Goal: Information Seeking & Learning: Learn about a topic

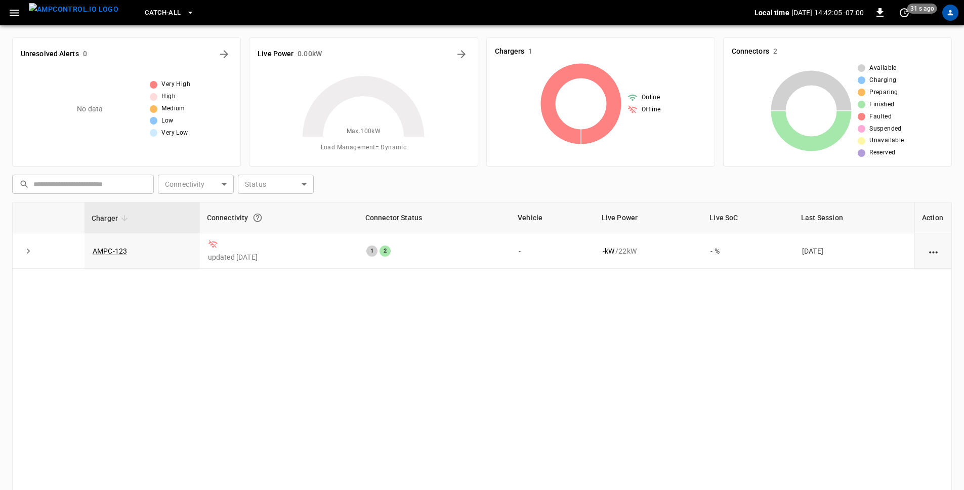
scroll to position [87, 0]
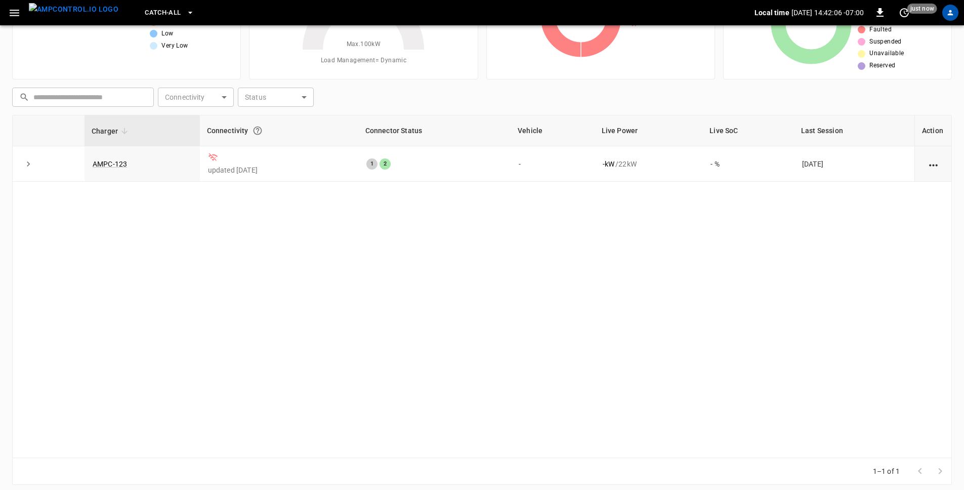
click at [21, 14] on button "button" at bounding box center [14, 13] width 21 height 19
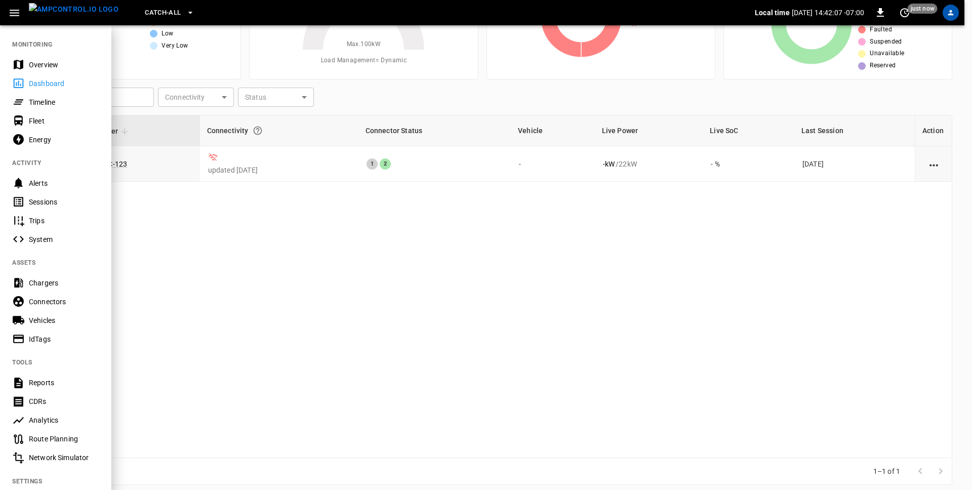
click at [44, 81] on div "Dashboard" at bounding box center [64, 83] width 70 height 10
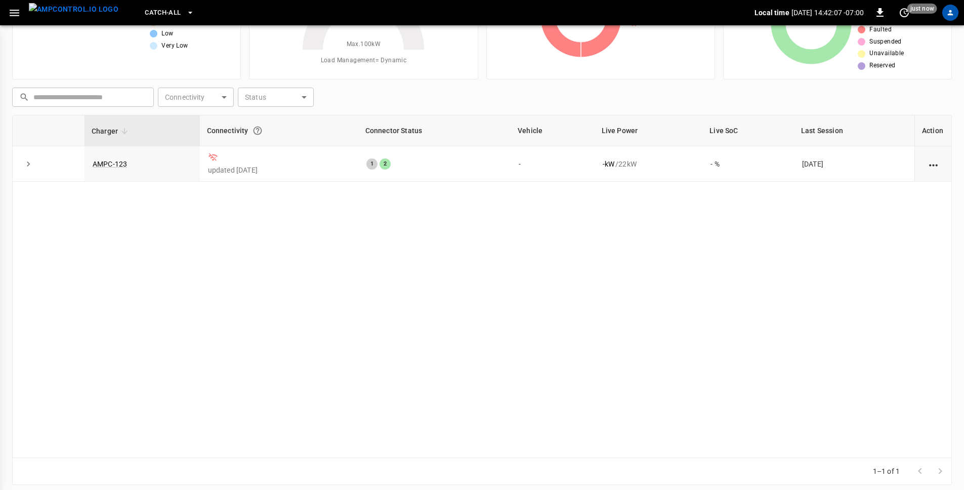
scroll to position [0, 0]
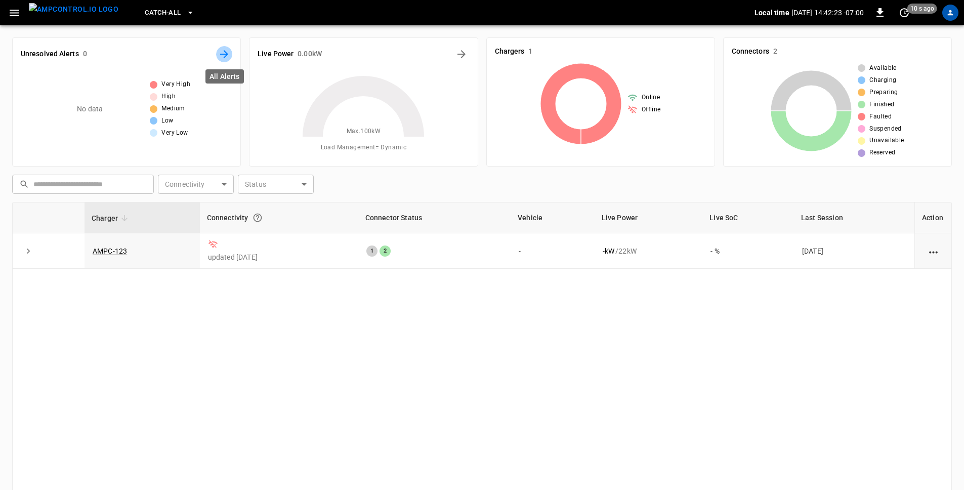
click at [224, 55] on icon "All Alerts" at bounding box center [224, 54] width 12 height 12
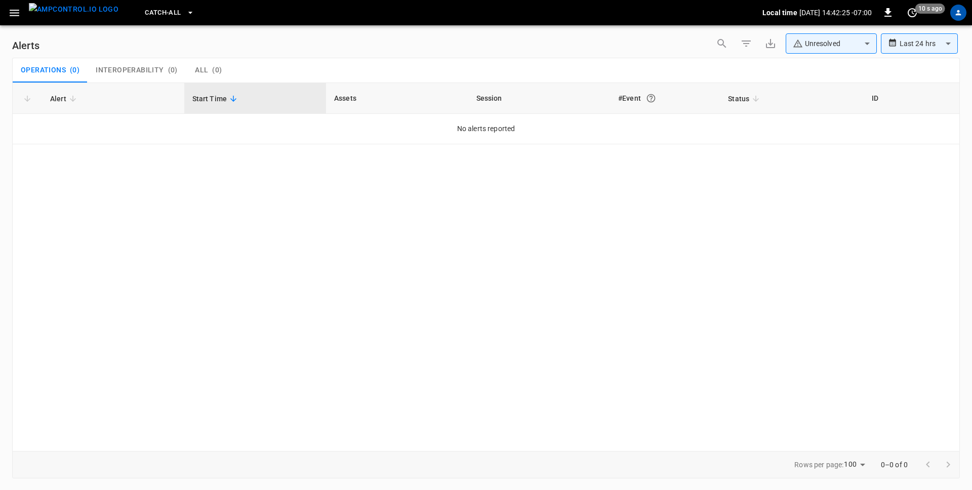
click at [169, 70] on span "( 0 )" at bounding box center [173, 70] width 10 height 9
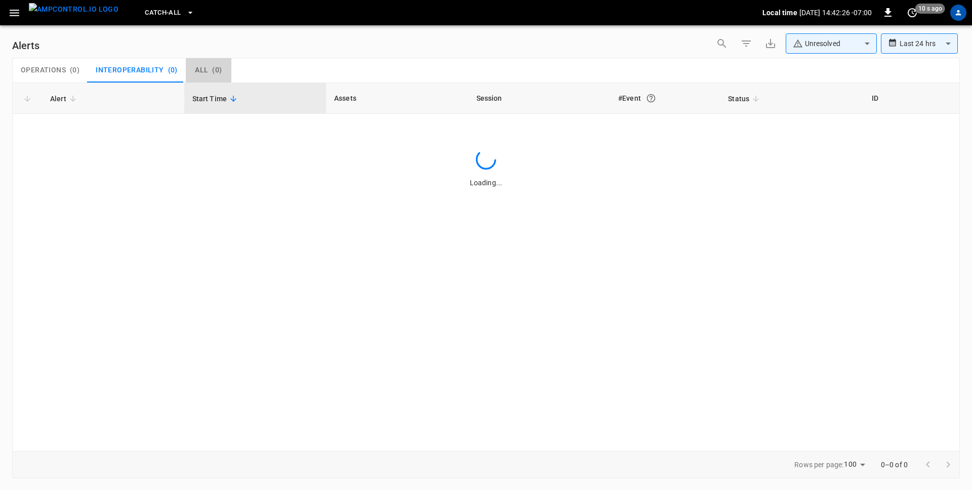
click at [206, 70] on div "All ( 0 )" at bounding box center [208, 70] width 27 height 9
click at [4, 11] on button "button" at bounding box center [14, 13] width 21 height 19
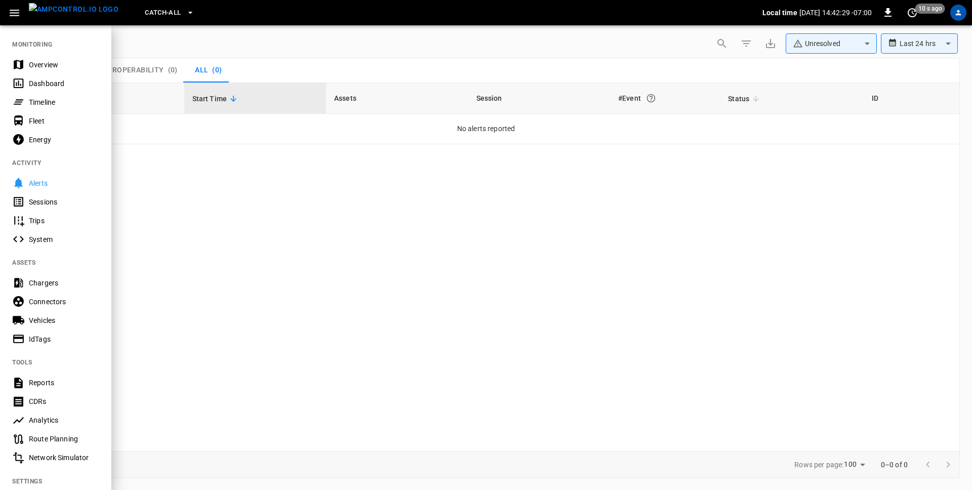
click at [273, 246] on div at bounding box center [486, 245] width 972 height 490
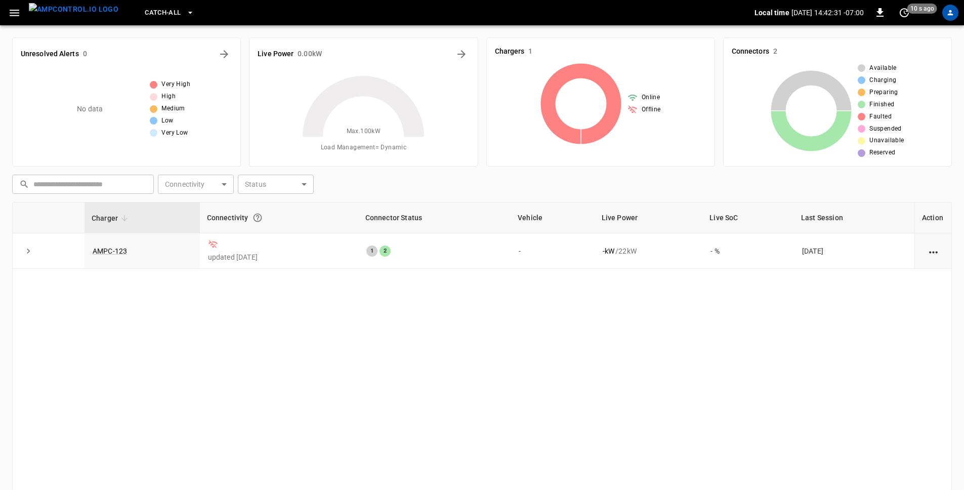
click at [479, 56] on div "Chargers 1 Online Offline" at bounding box center [596, 97] width 237 height 137
click at [467, 55] on button "Energy Overview" at bounding box center [462, 54] width 16 height 16
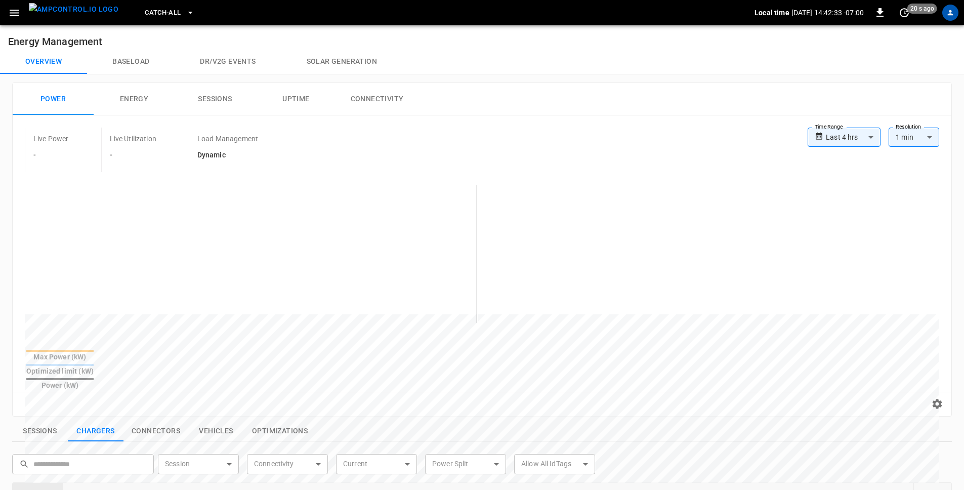
click at [17, 21] on button "button" at bounding box center [14, 13] width 21 height 19
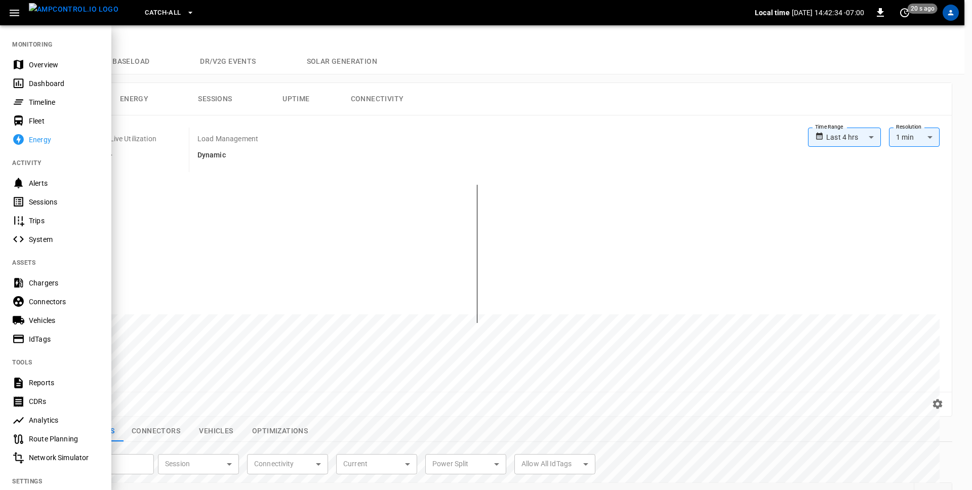
click at [307, 185] on div at bounding box center [486, 245] width 972 height 490
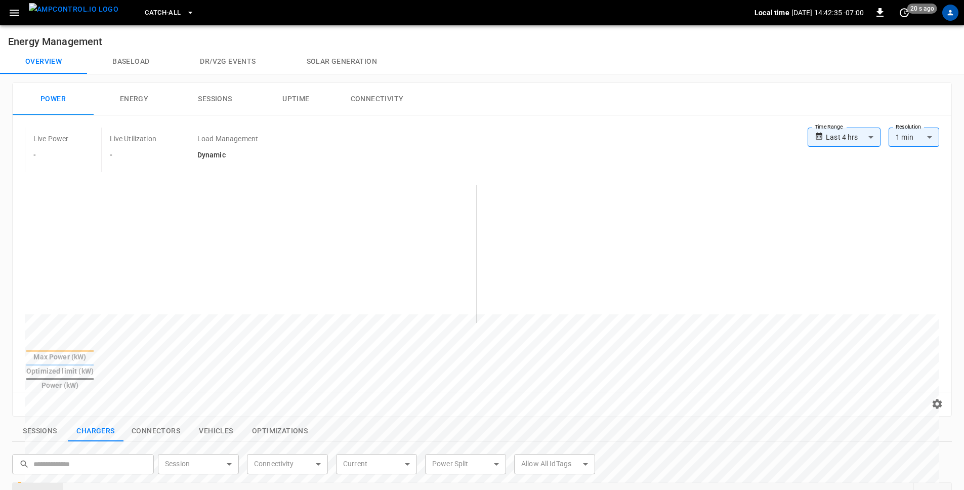
click at [9, 13] on icon "button" at bounding box center [14, 13] width 13 height 13
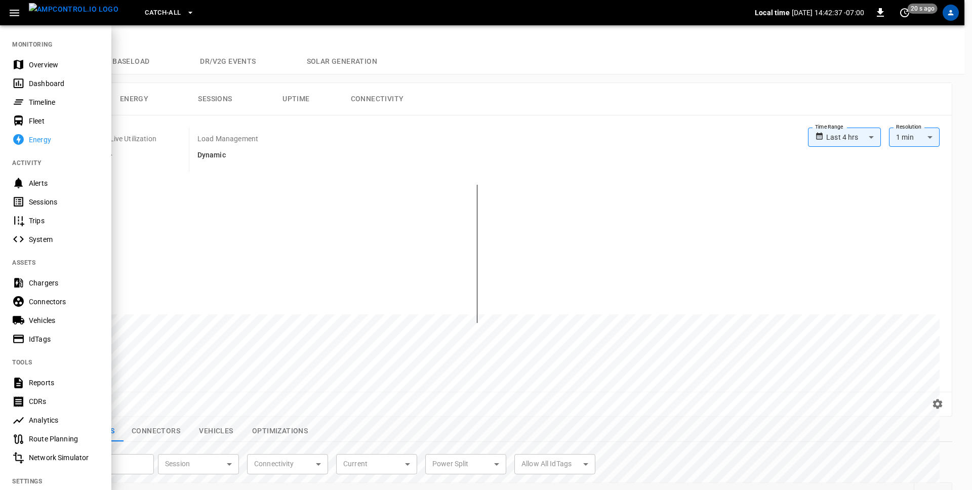
click at [338, 238] on div at bounding box center [486, 245] width 972 height 490
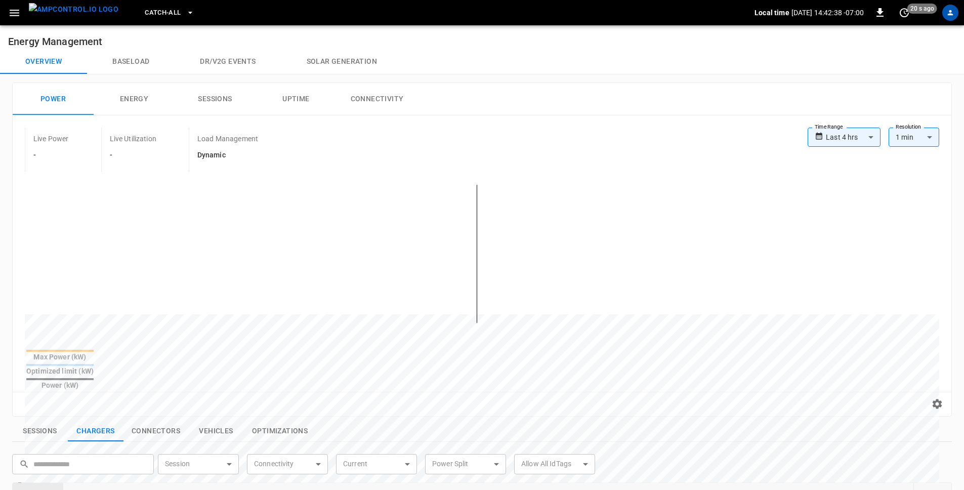
drag, startPoint x: 10, startPoint y: 16, endPoint x: 7, endPoint y: 4, distance: 12.2
click at [10, 15] on icon "button" at bounding box center [14, 13] width 13 height 13
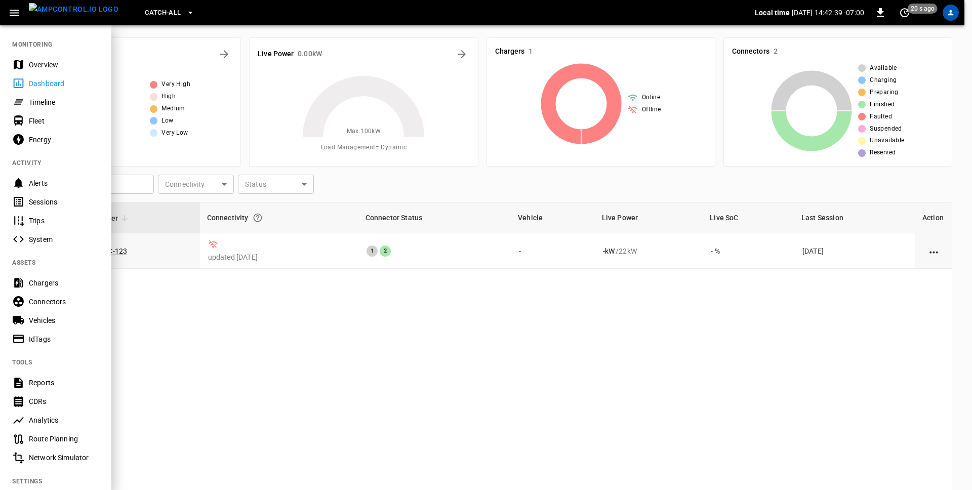
click at [626, 63] on div at bounding box center [486, 245] width 972 height 490
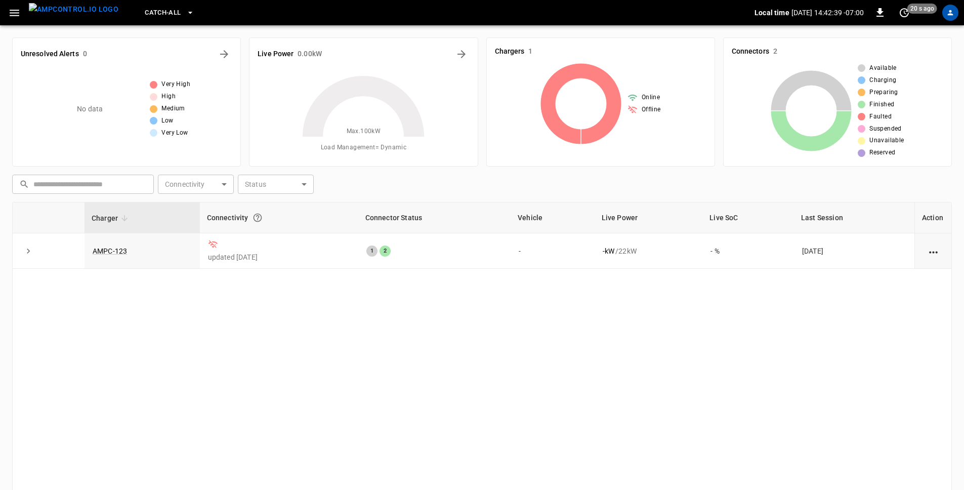
click at [519, 49] on h6 "Chargers" at bounding box center [510, 51] width 30 height 11
drag, startPoint x: 509, startPoint y: 55, endPoint x: 538, endPoint y: 53, distance: 28.4
click at [509, 55] on h6 "Chargers" at bounding box center [510, 51] width 30 height 11
drag, startPoint x: 538, startPoint y: 53, endPoint x: 609, endPoint y: 75, distance: 74.9
click at [539, 53] on div "Chargers 1" at bounding box center [601, 51] width 212 height 11
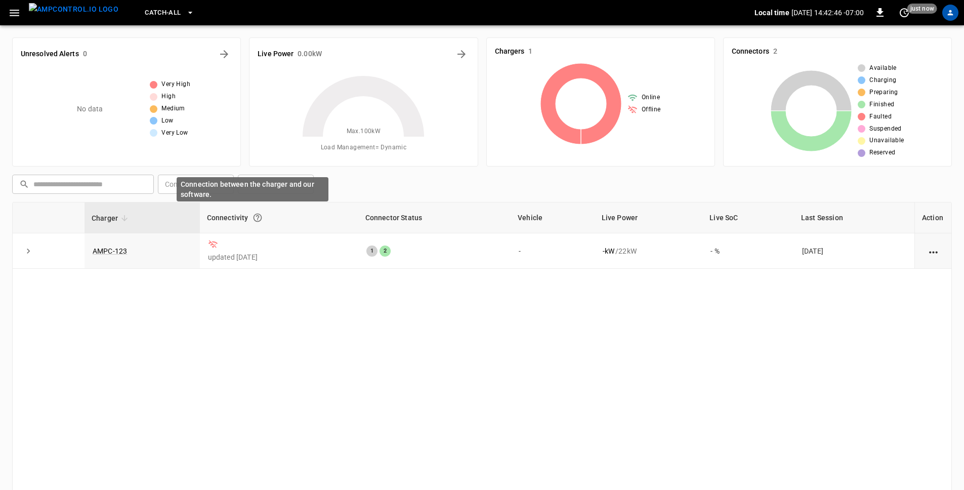
click at [175, 232] on th "Charger" at bounding box center [142, 217] width 115 height 31
click at [196, 186] on body "Catch-all Local time 2025-09-16 14:42:46 -07:00 0 just now Unresolved Alerts 0 …" at bounding box center [482, 292] width 964 height 584
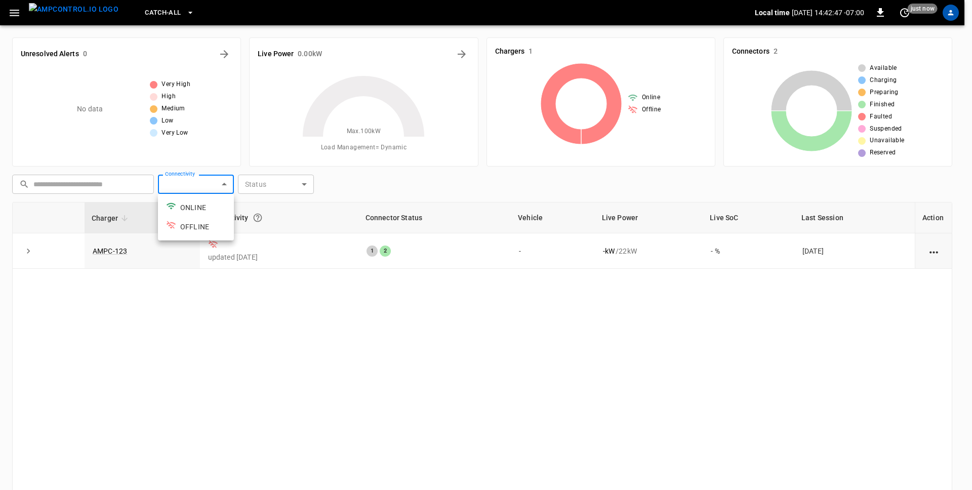
click at [202, 201] on li "ONLINE" at bounding box center [196, 207] width 76 height 19
type input "******"
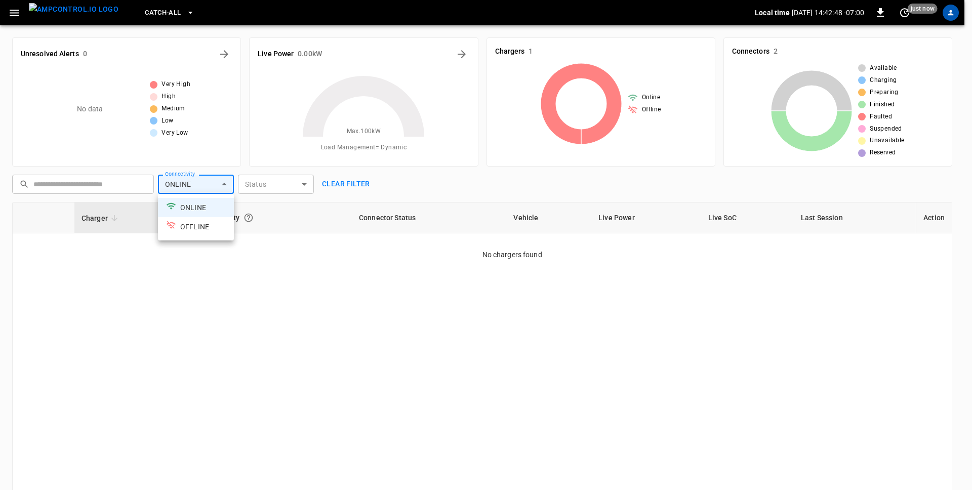
click at [291, 189] on div at bounding box center [486, 245] width 972 height 490
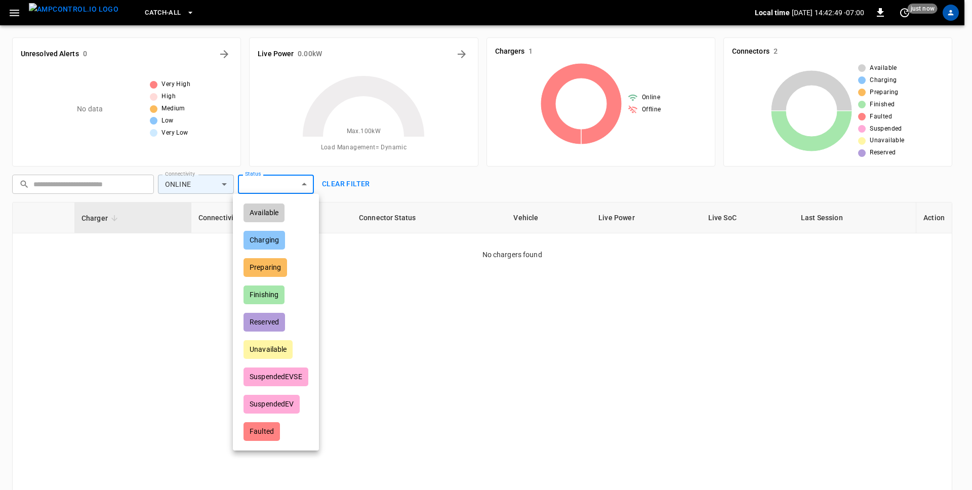
click at [279, 190] on body "Catch-all Local time 2025-09-16 14:42:49 -07:00 0 just now Unresolved Alerts 0 …" at bounding box center [486, 292] width 972 height 584
click at [272, 239] on div "Charging" at bounding box center [264, 240] width 42 height 19
type input "********"
click at [403, 301] on div at bounding box center [486, 245] width 972 height 490
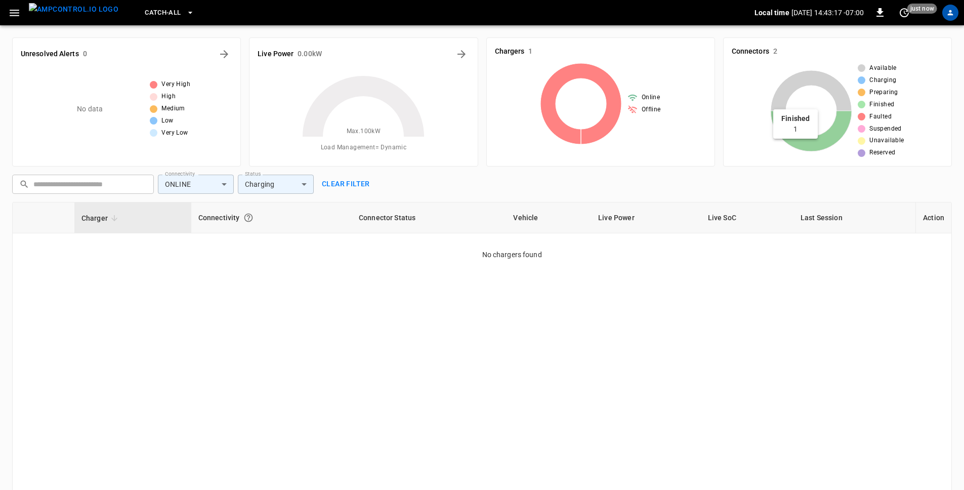
click at [820, 141] on icon at bounding box center [811, 131] width 81 height 40
click at [193, 183] on body "Catch-all Local time 2025-09-16 14:48:24 -07:00 0 just now Unresolved Alerts 0 …" at bounding box center [482, 292] width 964 height 584
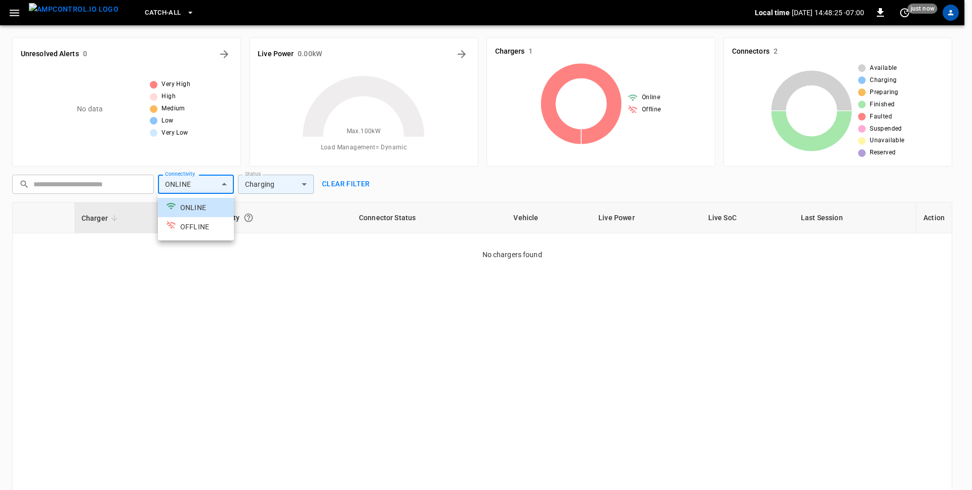
click at [279, 192] on div at bounding box center [486, 245] width 972 height 490
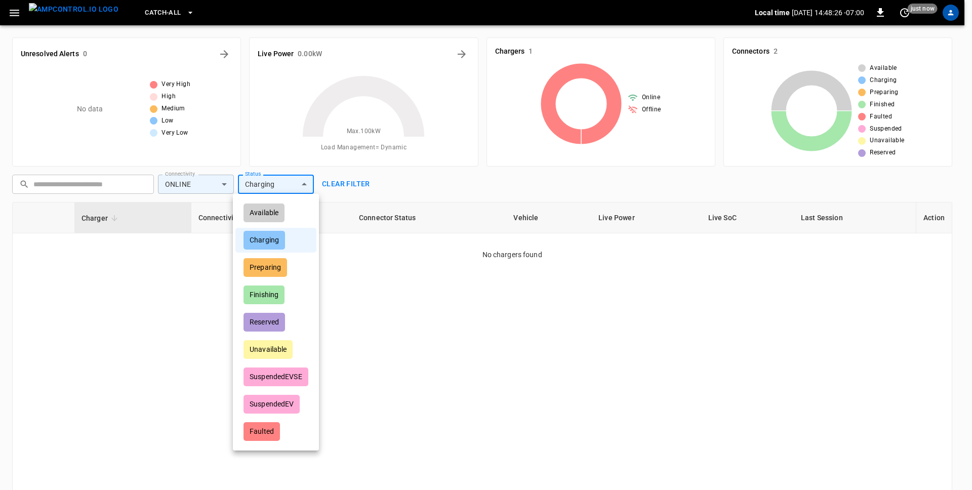
click at [292, 186] on body "Catch-all Local time 2025-09-16 14:48:26 -07:00 0 just now Unresolved Alerts 0 …" at bounding box center [486, 292] width 972 height 584
click at [338, 185] on div at bounding box center [486, 245] width 972 height 490
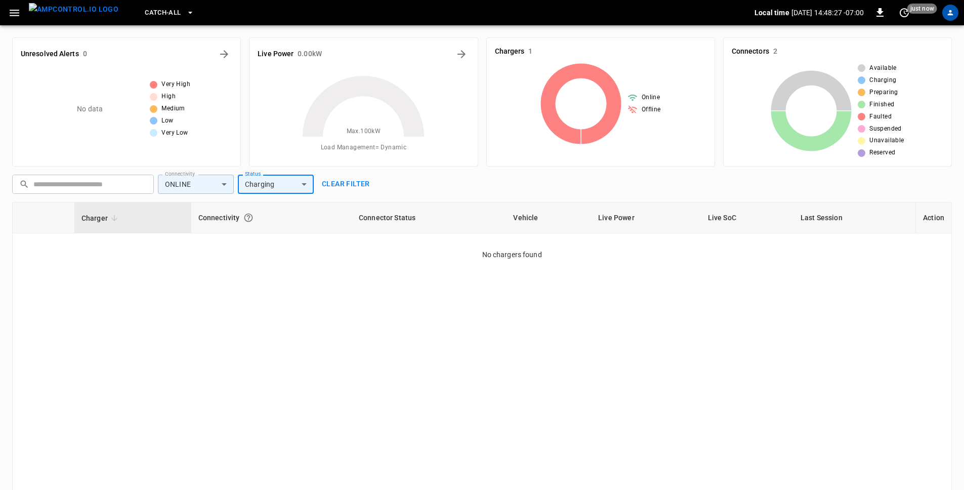
click at [340, 182] on div "Available Charging Preparing Finishing Reserved Unavailable SuspendedEVSE Suspe…" at bounding box center [482, 245] width 964 height 490
click at [342, 182] on button "Clear filter" at bounding box center [346, 184] width 56 height 19
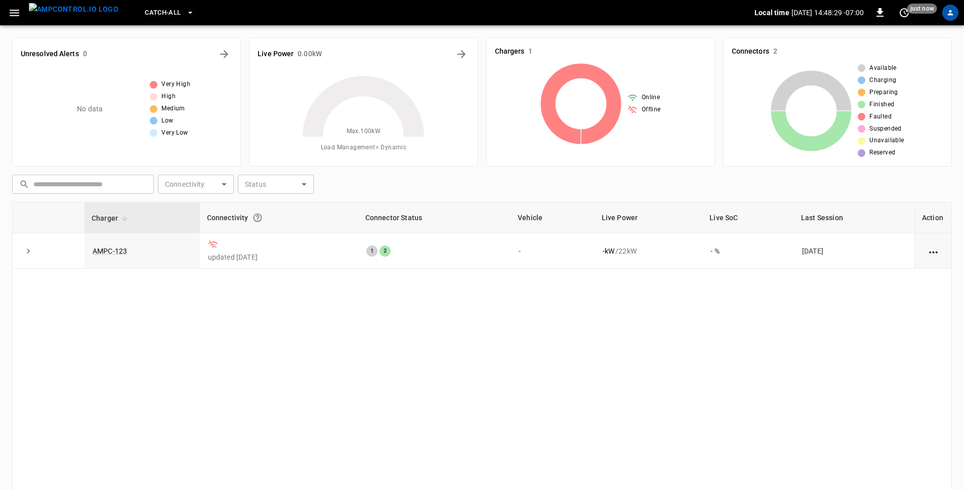
click at [266, 188] on body "Catch-all Local time 2025-09-16 14:48:29 -07:00 0 just now Unresolved Alerts 0 …" at bounding box center [482, 292] width 964 height 584
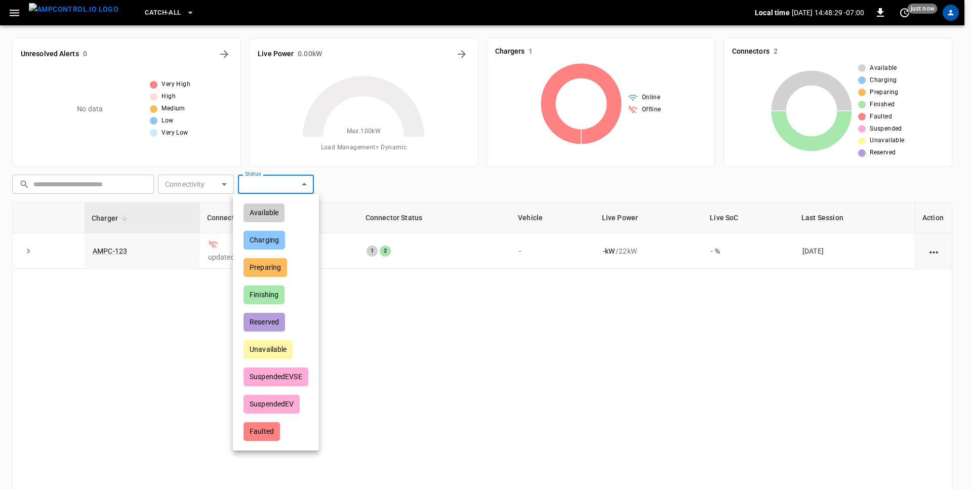
click at [221, 182] on div at bounding box center [486, 245] width 972 height 490
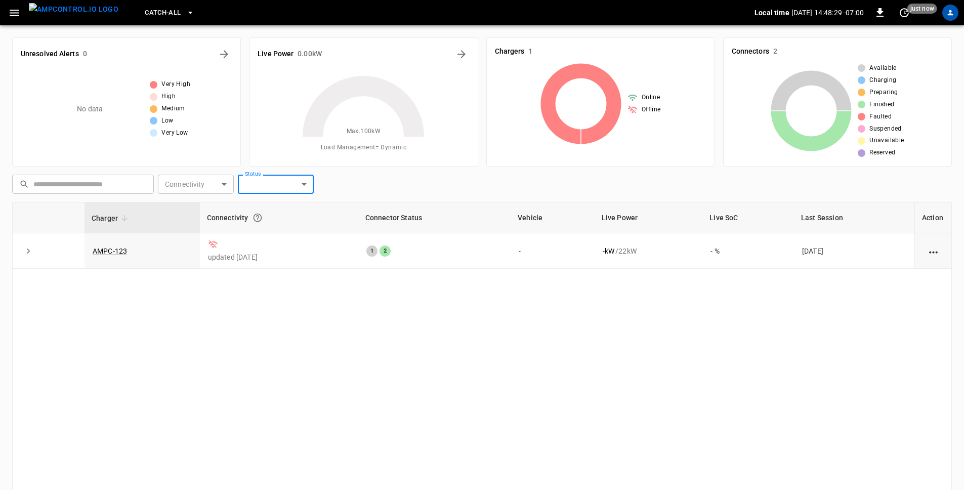
click at [213, 183] on div "Available Charging Preparing Finishing Reserved Unavailable SuspendedEVSE Suspe…" at bounding box center [482, 245] width 964 height 490
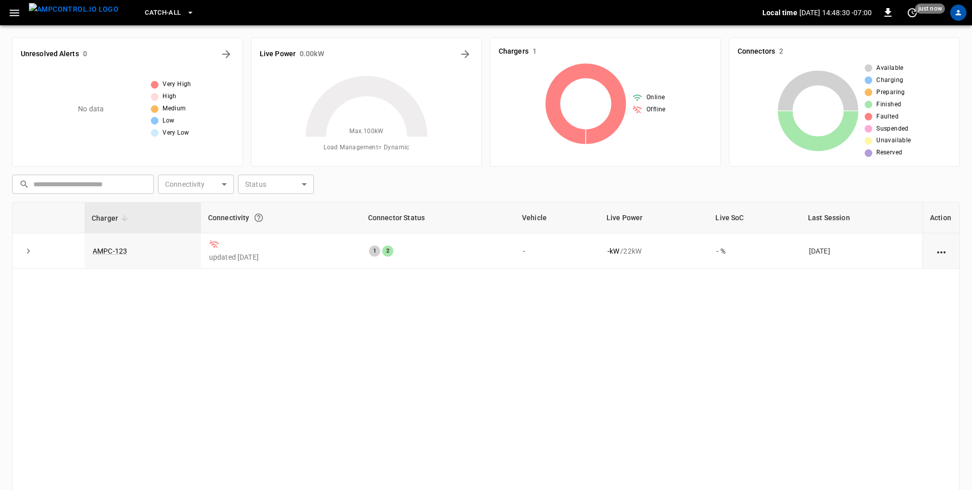
click at [292, 185] on body "Catch-all Local time 2025-09-16 14:48:30 -07:00 0 just now Unresolved Alerts 0 …" at bounding box center [486, 292] width 972 height 584
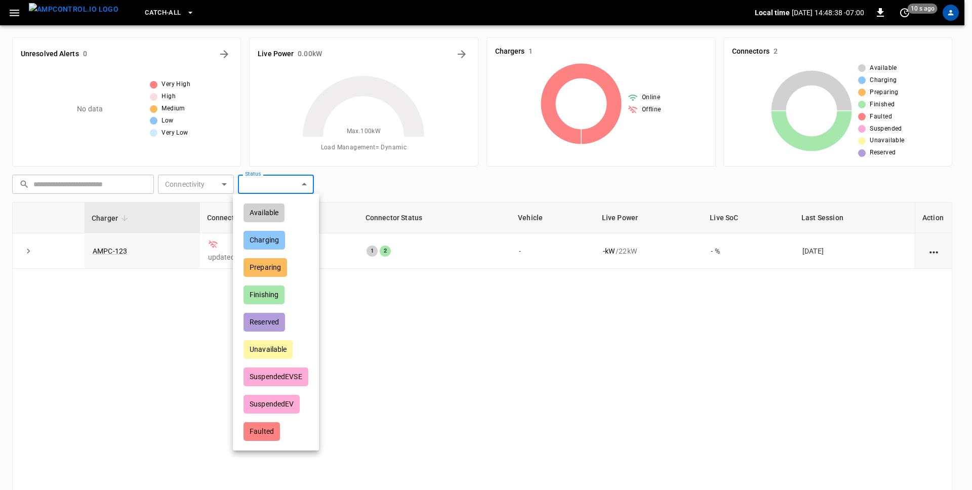
click at [156, 16] on div at bounding box center [486, 245] width 972 height 490
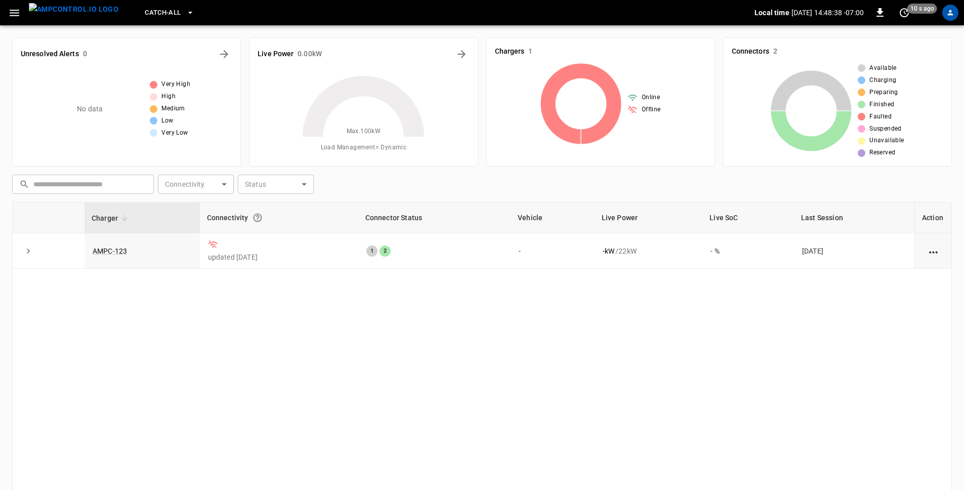
click at [163, 13] on div "Available Charging Preparing Finishing Reserved Unavailable SuspendedEVSE Suspe…" at bounding box center [482, 245] width 964 height 490
click at [166, 13] on button "Catch-all" at bounding box center [169, 13] width 57 height 20
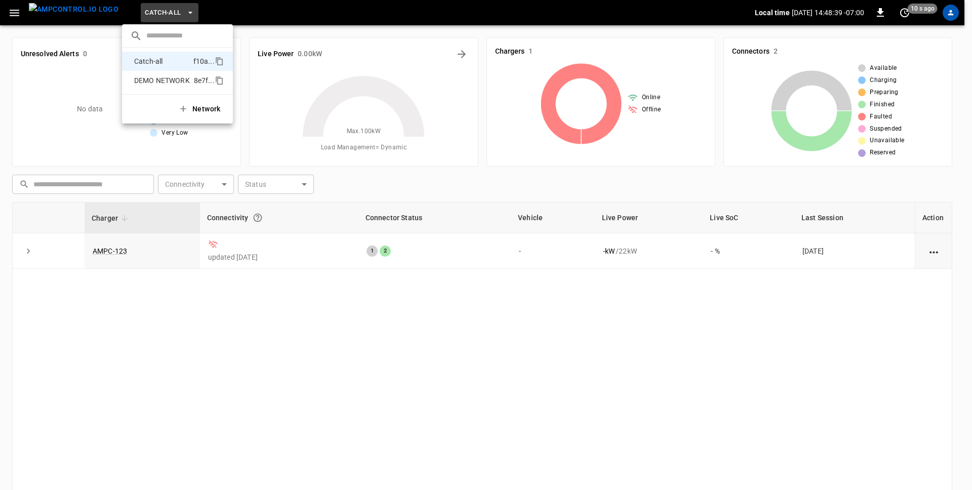
click at [157, 71] on li "DEMO NETWORK 8e7f ..." at bounding box center [177, 80] width 111 height 19
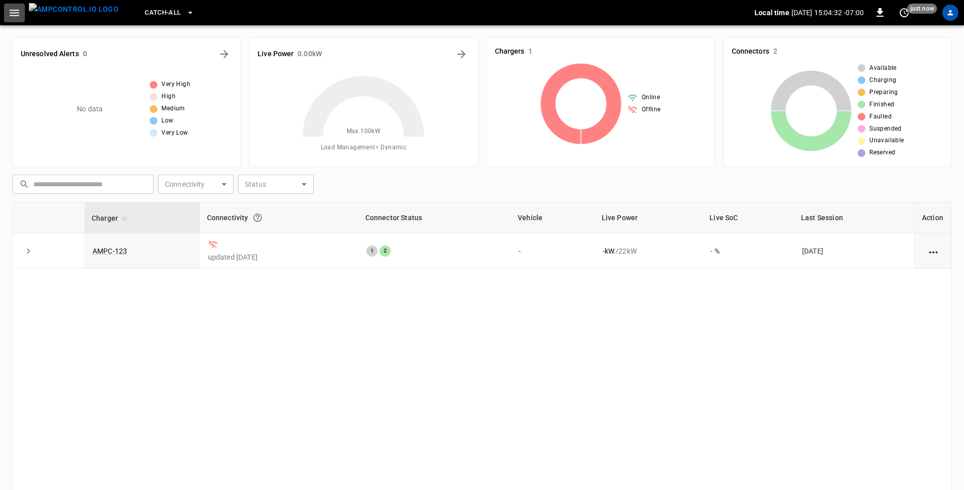
click at [6, 10] on button "button" at bounding box center [14, 13] width 21 height 19
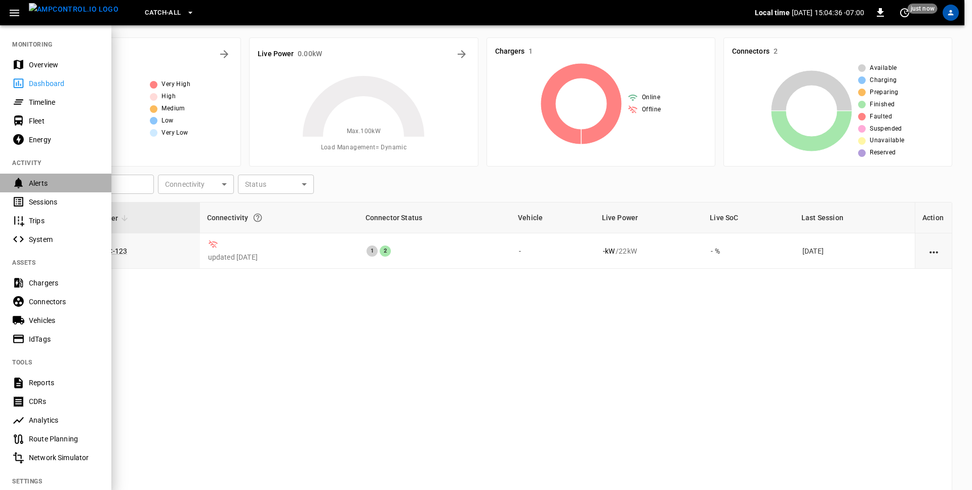
click at [85, 187] on div "Alerts" at bounding box center [64, 183] width 70 height 10
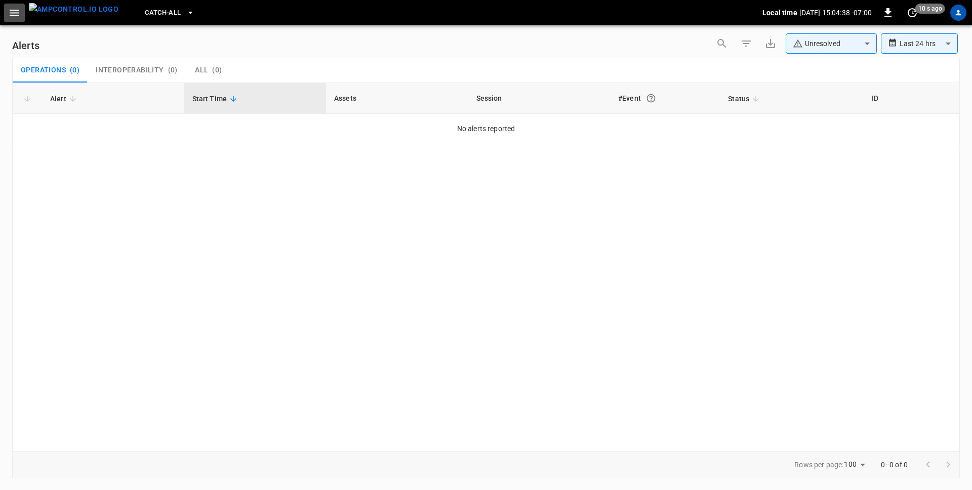
click at [17, 18] on icon "button" at bounding box center [14, 13] width 13 height 13
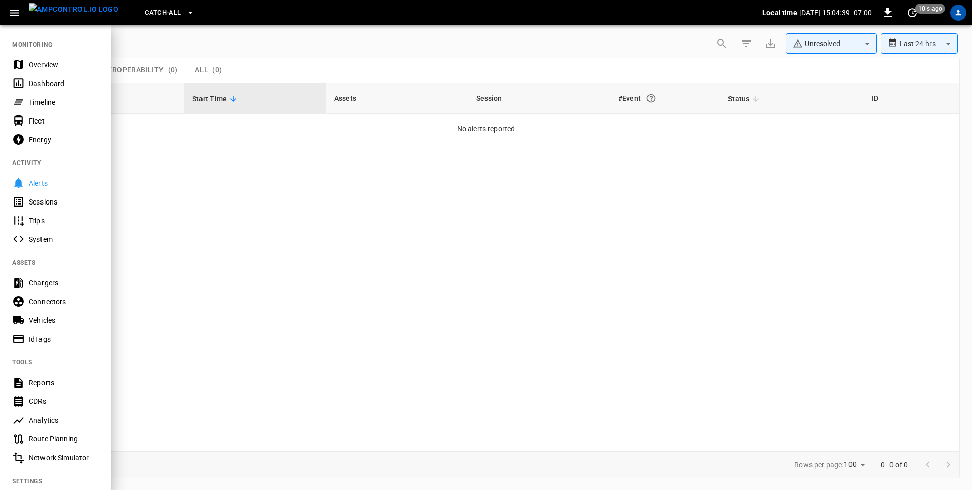
click at [62, 200] on div "Sessions" at bounding box center [64, 202] width 70 height 10
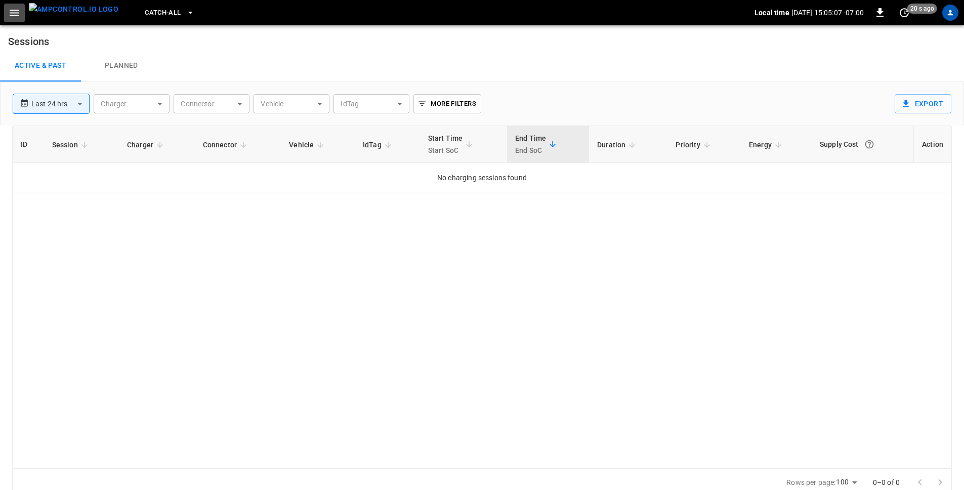
click at [15, 17] on icon "button" at bounding box center [14, 13] width 13 height 13
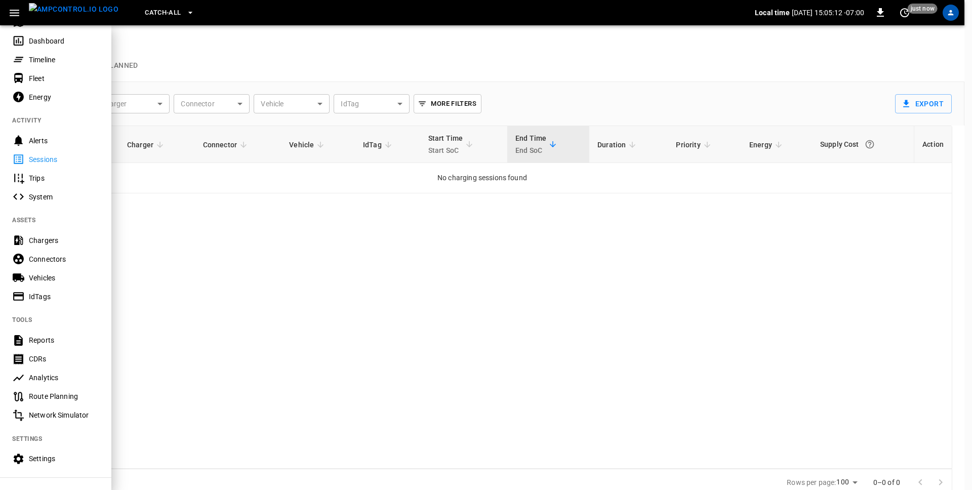
scroll to position [36, 0]
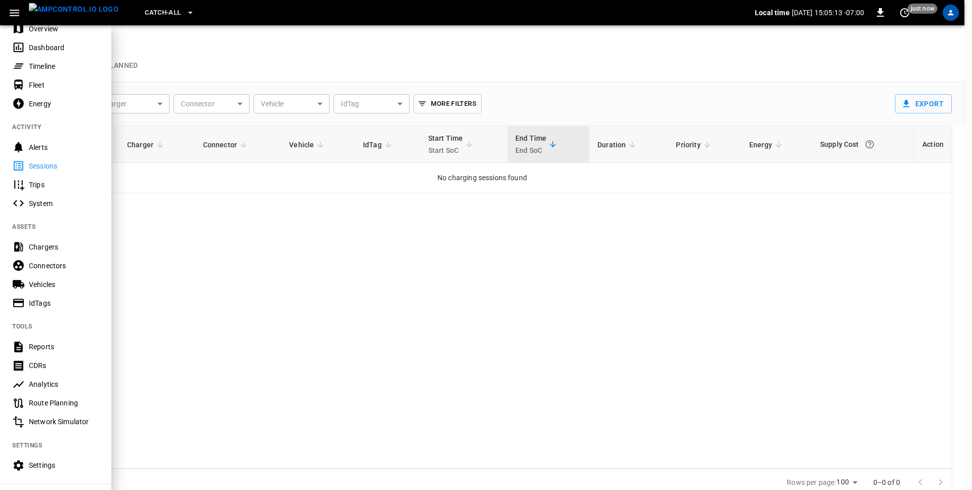
click at [39, 150] on div "Alerts" at bounding box center [64, 147] width 70 height 10
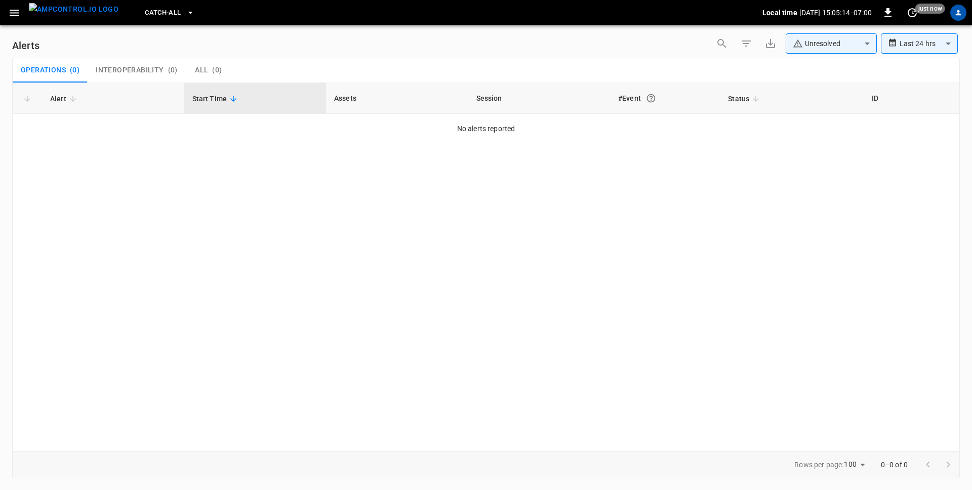
click at [7, 7] on button "button" at bounding box center [14, 13] width 21 height 19
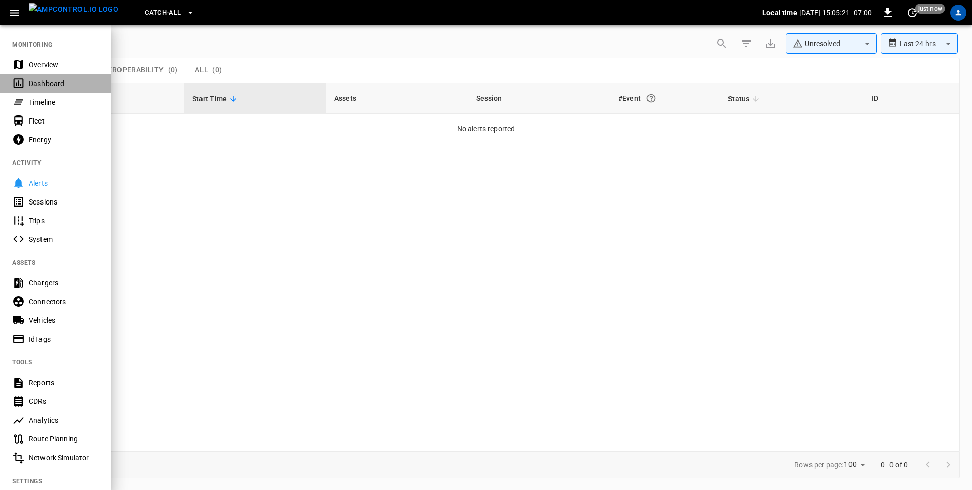
click at [57, 86] on div "Dashboard" at bounding box center [64, 83] width 70 height 10
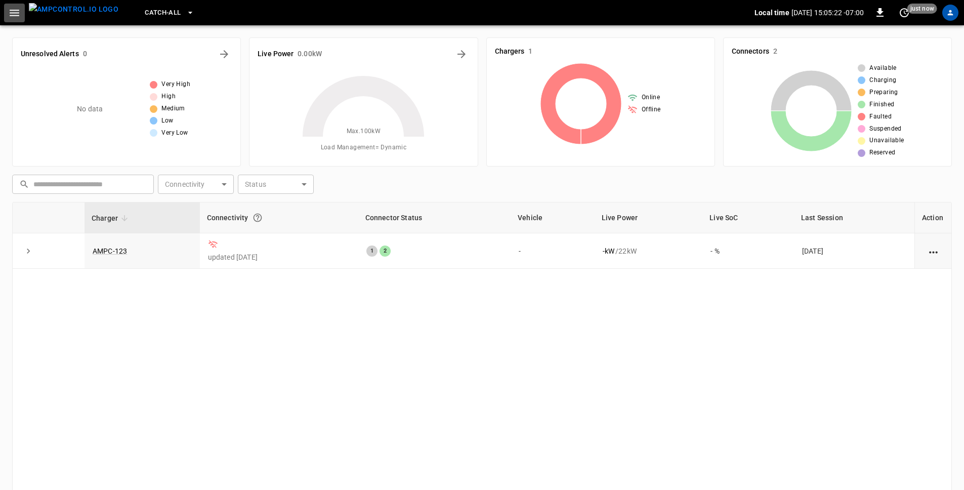
click at [8, 18] on icon "button" at bounding box center [14, 13] width 13 height 13
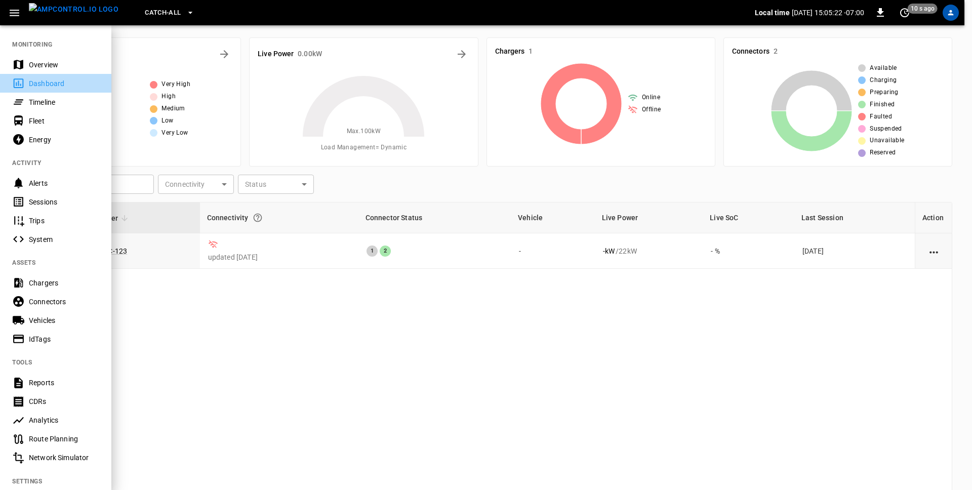
click at [25, 77] on div "Dashboard" at bounding box center [55, 83] width 111 height 19
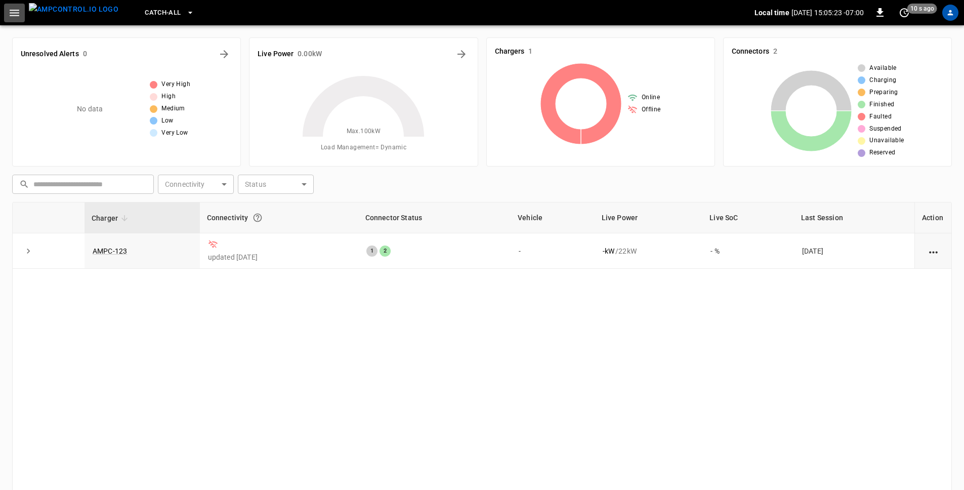
click at [10, 9] on icon "button" at bounding box center [14, 13] width 13 height 13
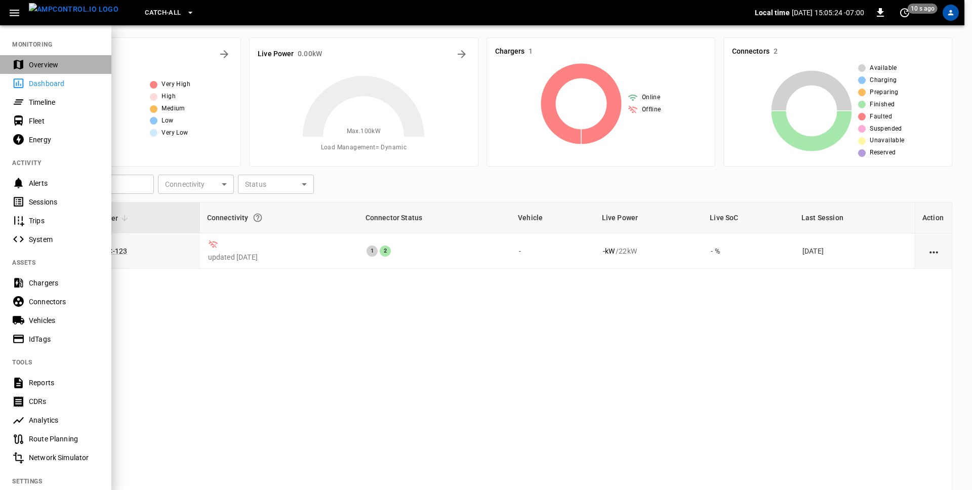
click at [25, 65] on div "Overview" at bounding box center [55, 64] width 111 height 19
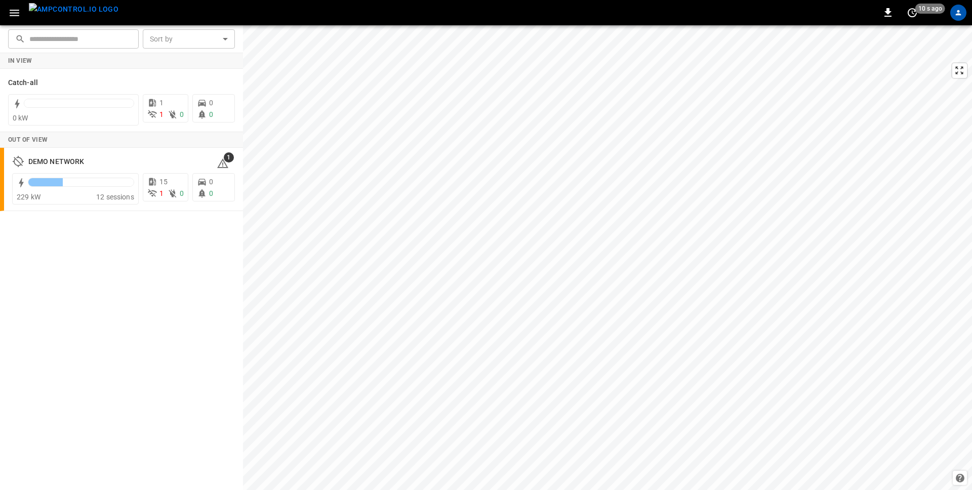
click at [17, 16] on icon "button" at bounding box center [15, 13] width 10 height 7
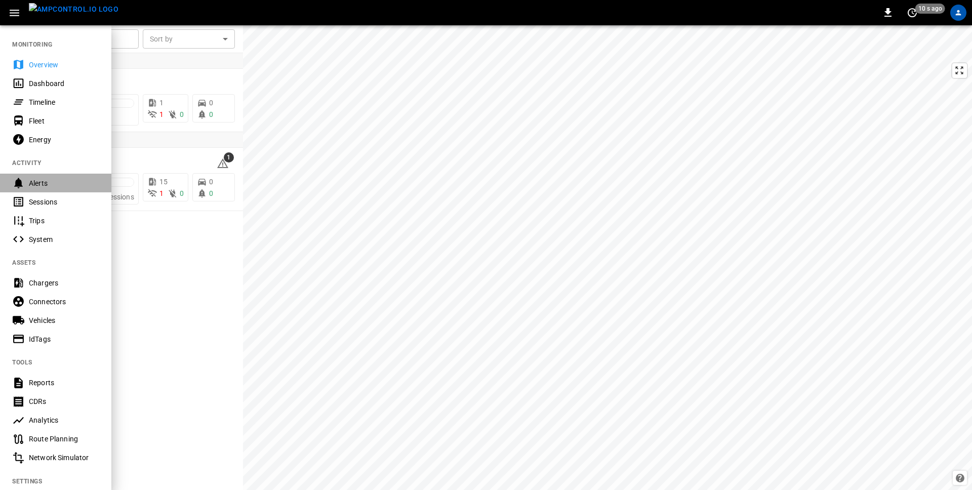
click at [31, 188] on div "Alerts" at bounding box center [55, 183] width 111 height 19
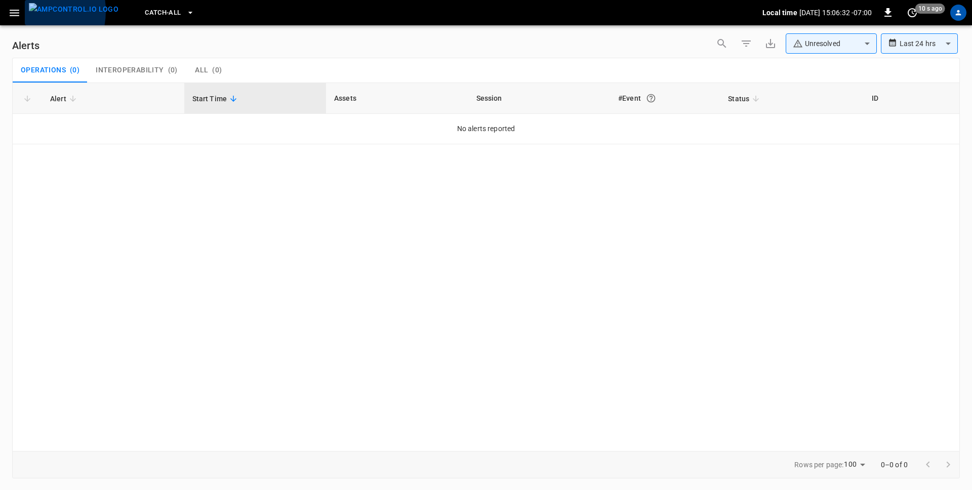
click at [26, 11] on button "menu" at bounding box center [74, 12] width 98 height 25
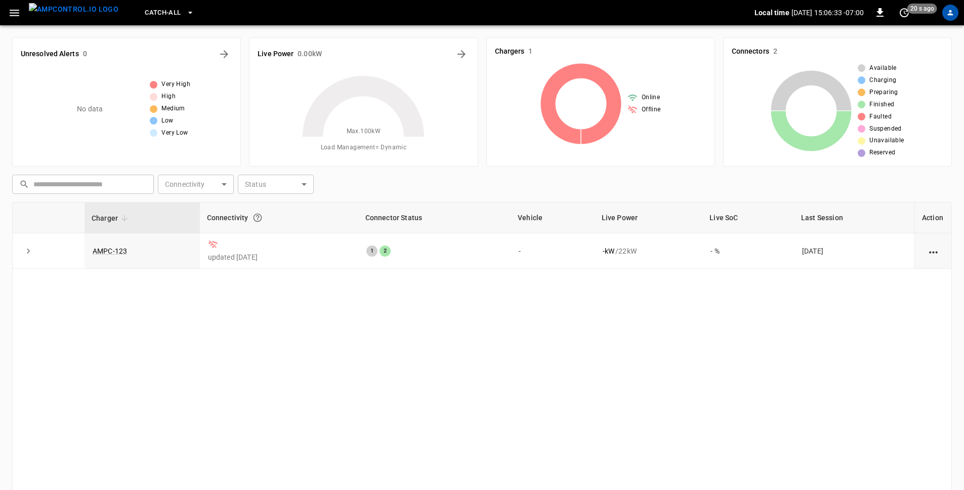
click at [12, 13] on icon "button" at bounding box center [14, 13] width 13 height 13
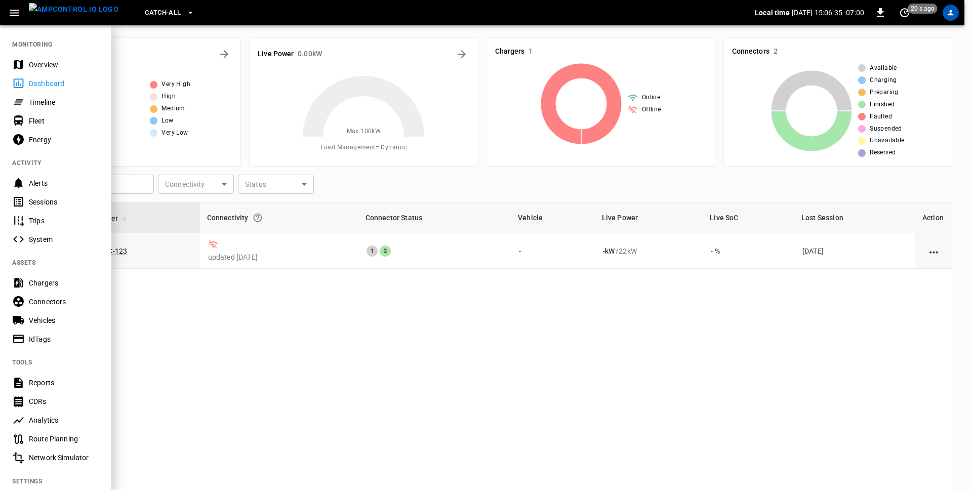
click at [51, 199] on div "Sessions" at bounding box center [64, 202] width 70 height 10
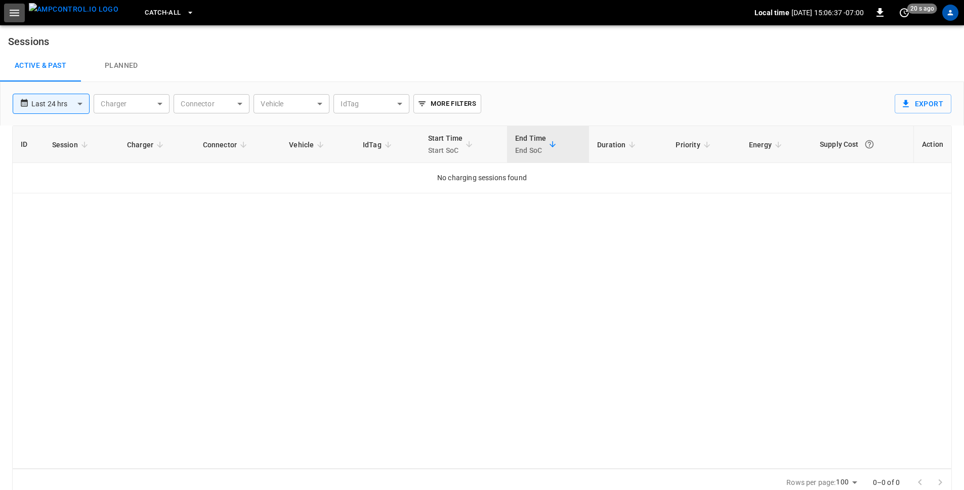
click at [15, 12] on icon "button" at bounding box center [15, 13] width 10 height 7
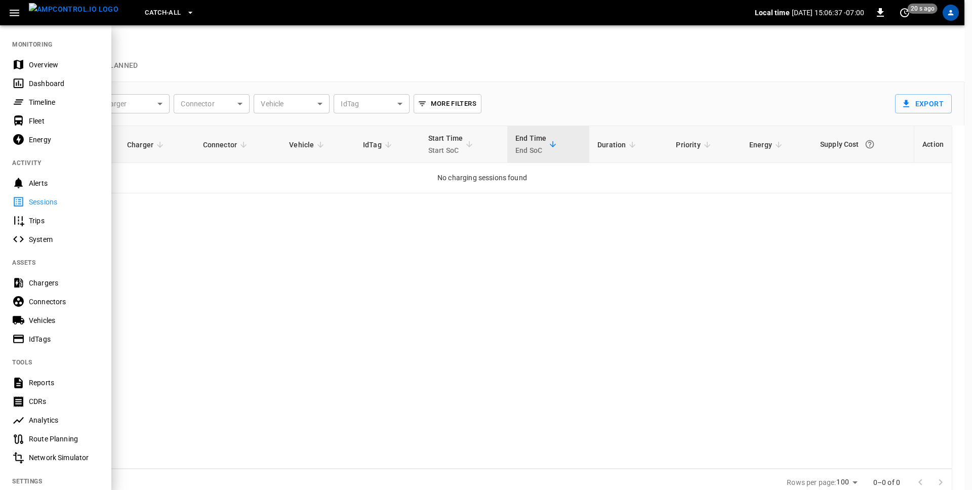
click at [249, 57] on div at bounding box center [486, 245] width 972 height 490
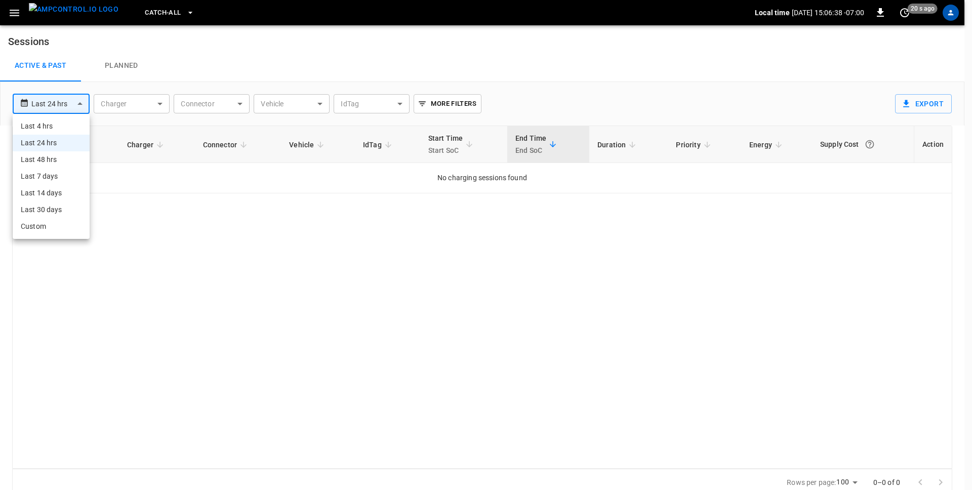
click at [71, 100] on body "**********" at bounding box center [486, 248] width 972 height 496
click at [53, 207] on li "Last 30 days" at bounding box center [51, 209] width 77 height 17
type input "**********"
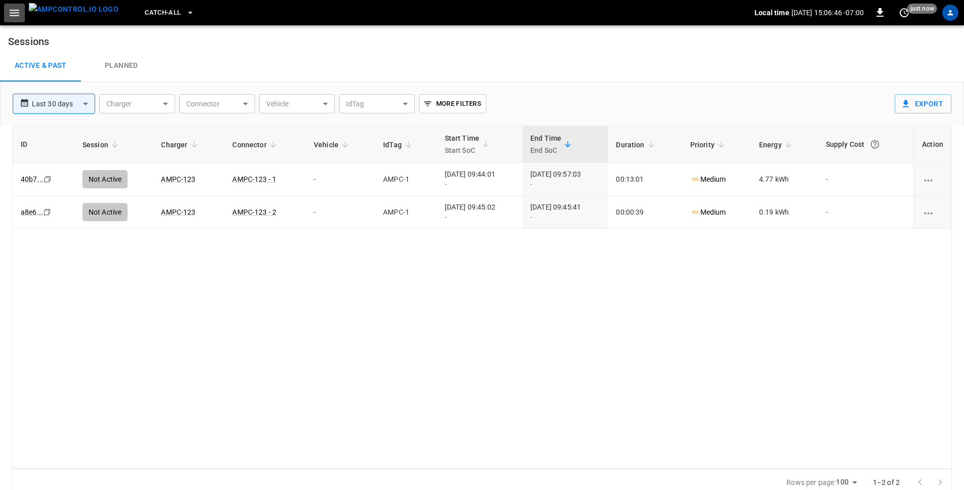
click at [17, 12] on icon "button" at bounding box center [15, 13] width 10 height 7
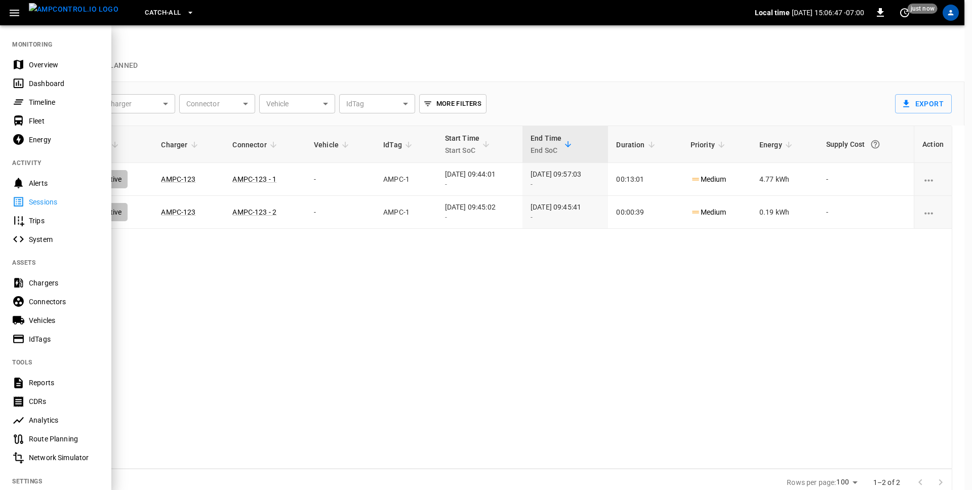
click at [36, 216] on div "Trips" at bounding box center [64, 221] width 70 height 10
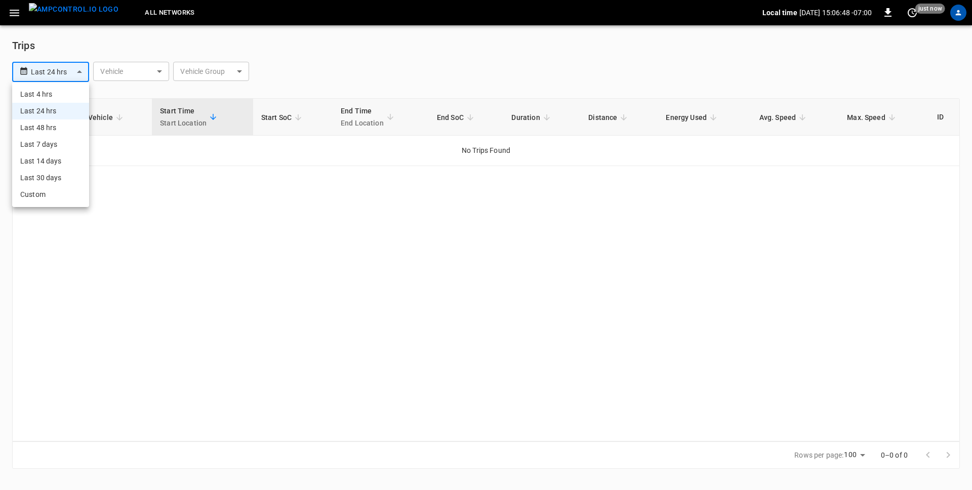
drag, startPoint x: 62, startPoint y: 71, endPoint x: 62, endPoint y: 162, distance: 91.6
click at [62, 71] on body "**********" at bounding box center [486, 240] width 972 height 481
click at [59, 180] on li "Last 30 days" at bounding box center [50, 178] width 77 height 17
type input "**********"
click at [13, 18] on icon "button" at bounding box center [14, 13] width 13 height 13
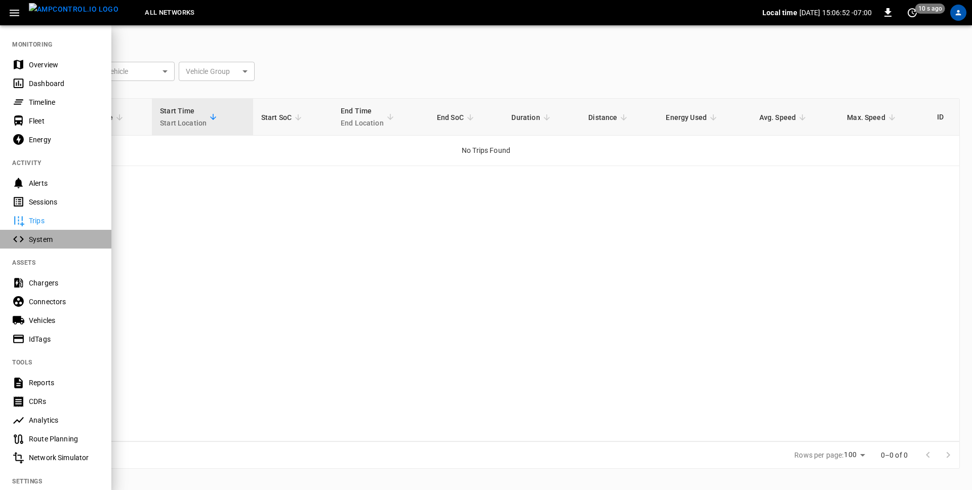
click at [51, 236] on div "System" at bounding box center [64, 239] width 70 height 10
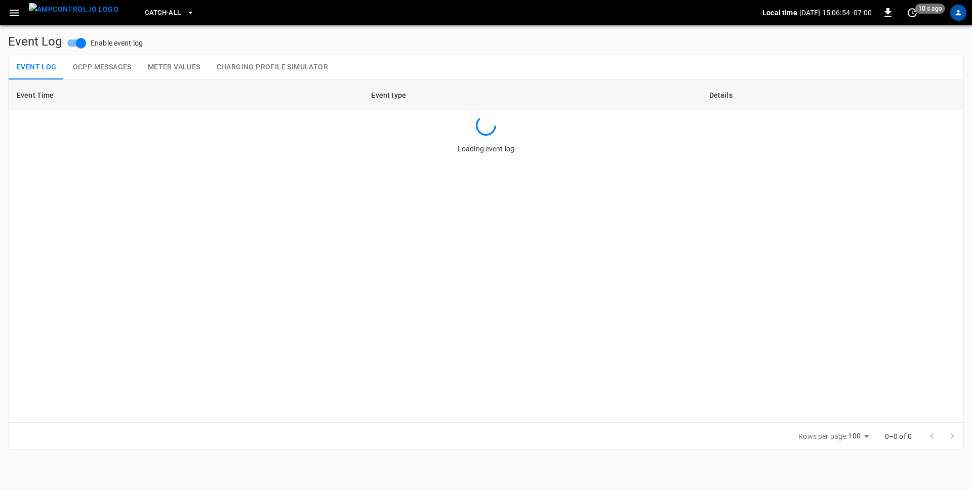
click at [19, 14] on icon "button" at bounding box center [14, 13] width 13 height 13
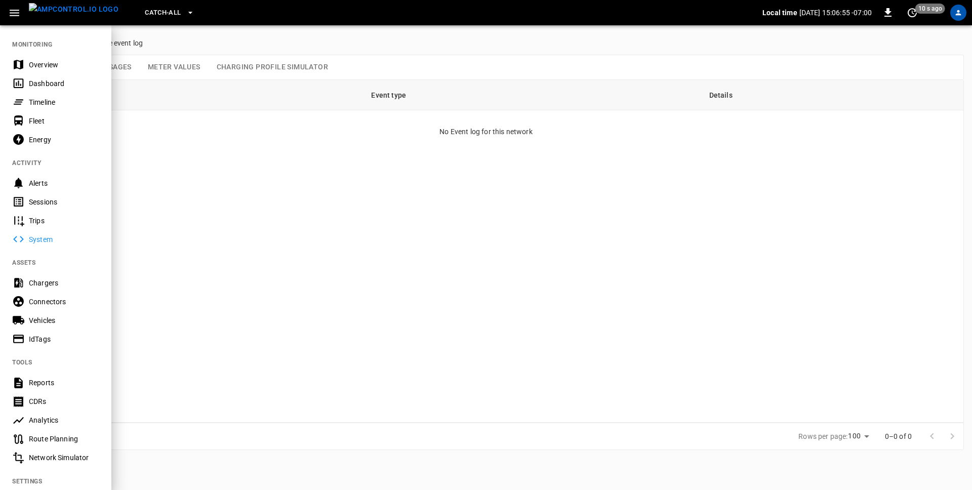
drag, startPoint x: 348, startPoint y: 378, endPoint x: 197, endPoint y: 142, distance: 280.2
click at [348, 378] on div at bounding box center [486, 245] width 972 height 490
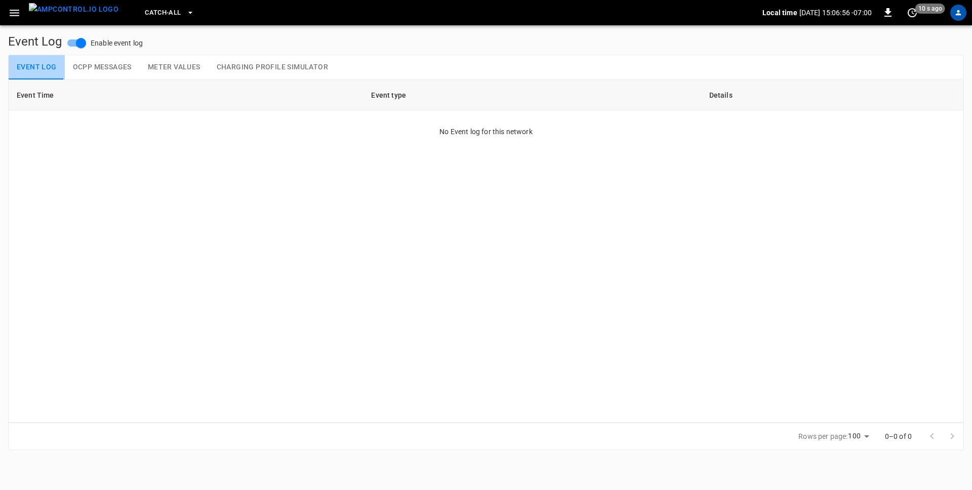
drag, startPoint x: 41, startPoint y: 68, endPoint x: 100, endPoint y: 71, distance: 59.3
click at [41, 68] on button "Event Log" at bounding box center [37, 67] width 56 height 24
click at [100, 71] on button "OCPP Messages" at bounding box center [102, 67] width 75 height 24
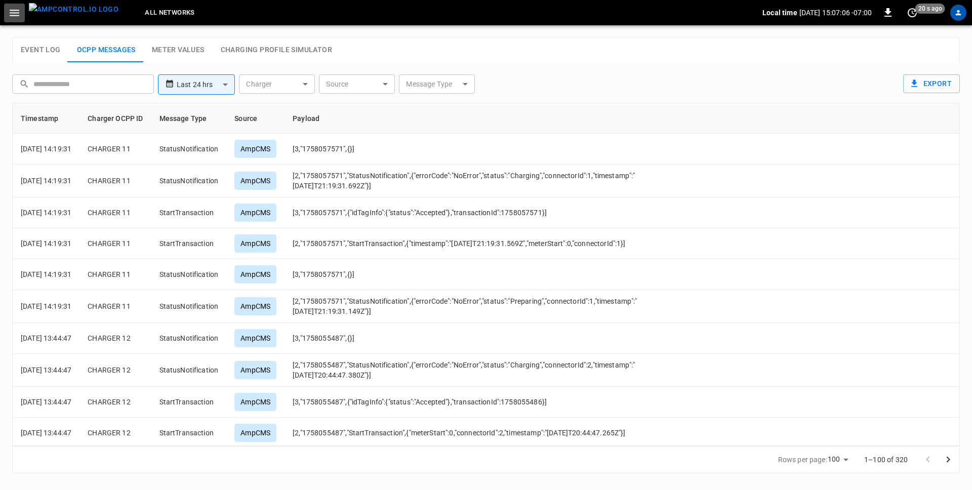
click at [17, 13] on icon "button" at bounding box center [15, 13] width 10 height 7
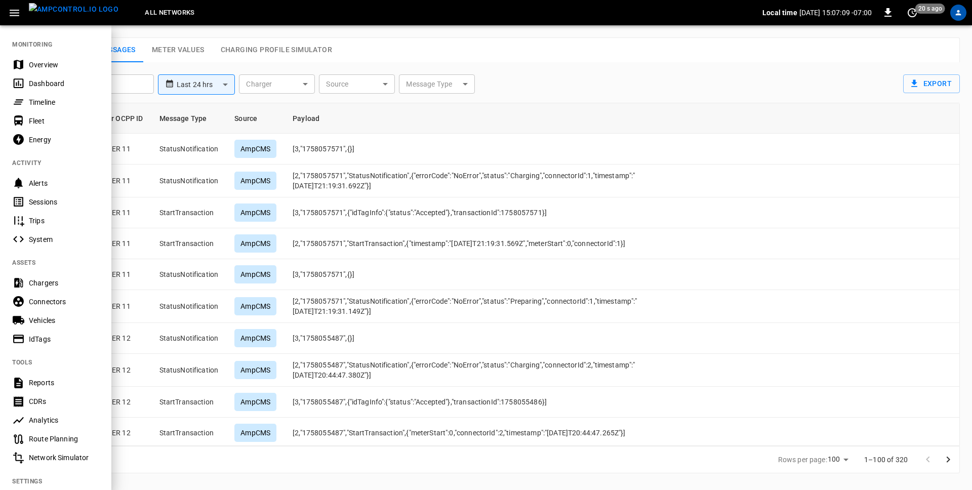
click at [56, 235] on div "System" at bounding box center [64, 239] width 70 height 10
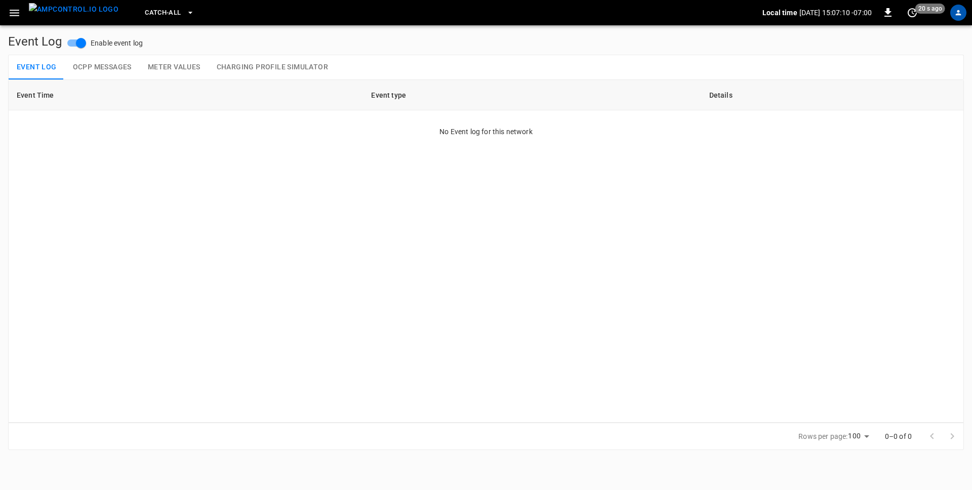
click at [106, 68] on button "OCPP Messages" at bounding box center [102, 67] width 75 height 24
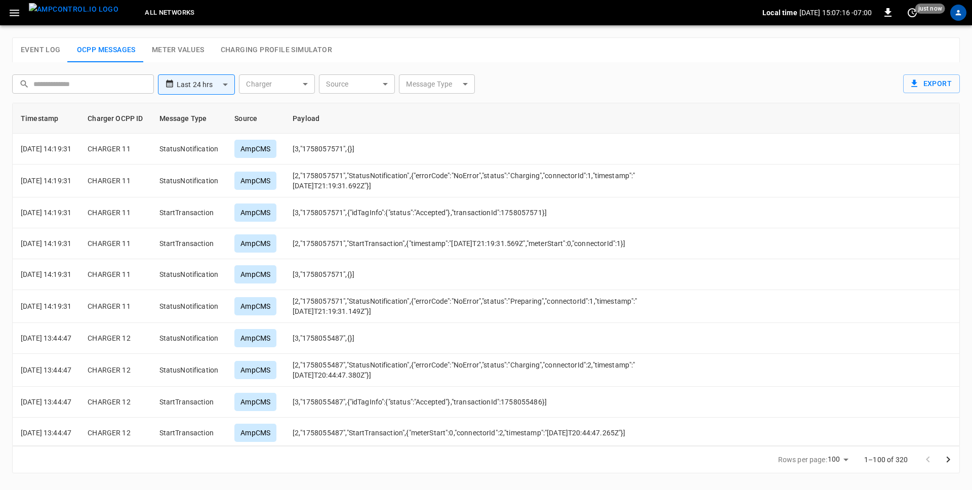
click at [174, 81] on icon at bounding box center [169, 83] width 9 height 15
click at [226, 83] on body "**********" at bounding box center [486, 242] width 972 height 485
click at [284, 82] on div at bounding box center [486, 245] width 972 height 490
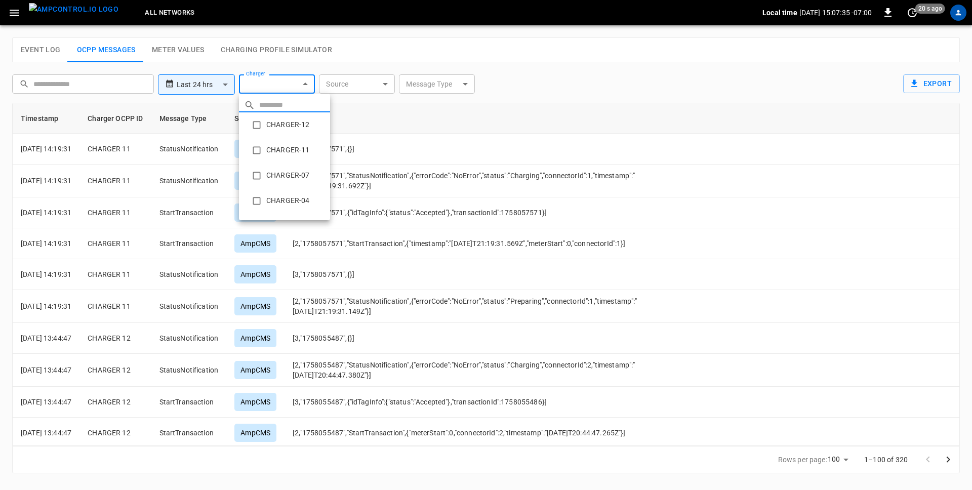
click at [307, 85] on body "**********" at bounding box center [486, 242] width 972 height 485
click at [376, 85] on div at bounding box center [486, 245] width 972 height 490
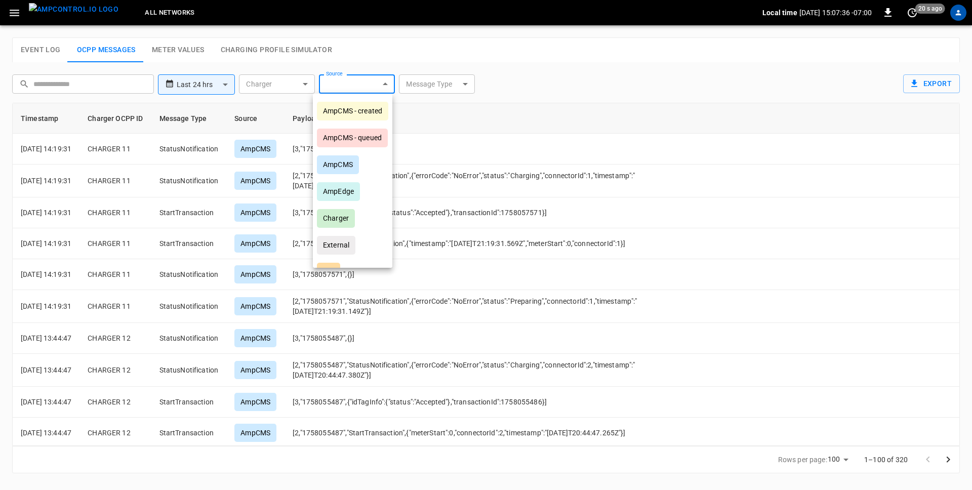
click at [385, 85] on body "**********" at bounding box center [486, 242] width 972 height 485
click at [440, 90] on div at bounding box center [486, 245] width 972 height 490
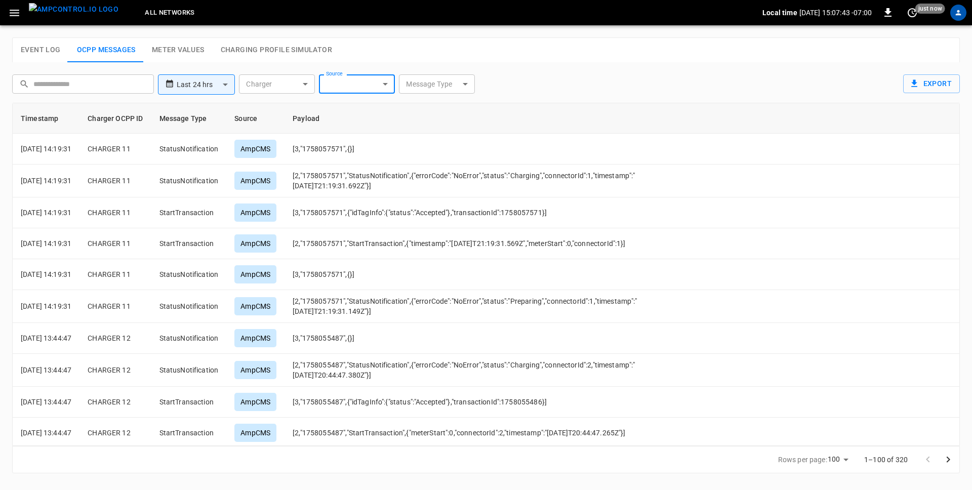
click at [442, 85] on div "AmpCMS - created AmpCMS - queued AmpCMS AmpEdge Charger External API UI" at bounding box center [486, 245] width 972 height 490
click at [456, 82] on body "**********" at bounding box center [486, 242] width 972 height 485
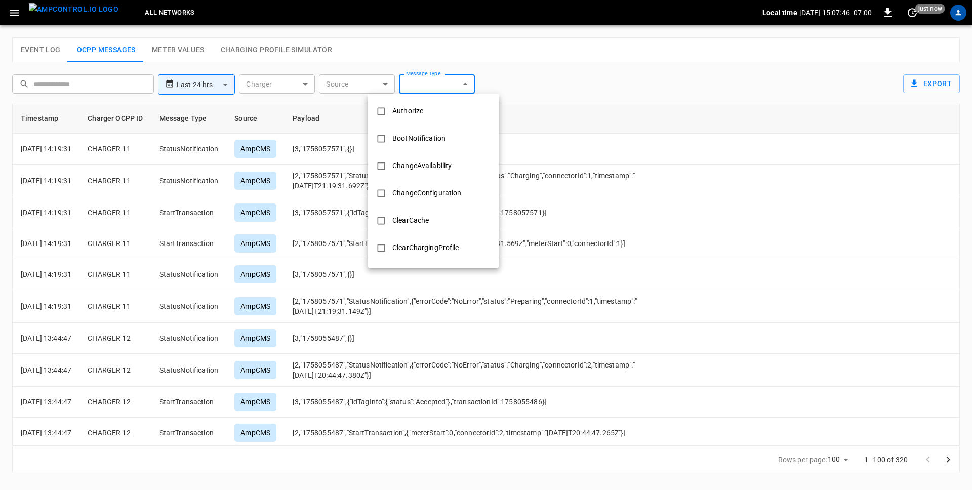
click at [180, 123] on div at bounding box center [486, 245] width 972 height 490
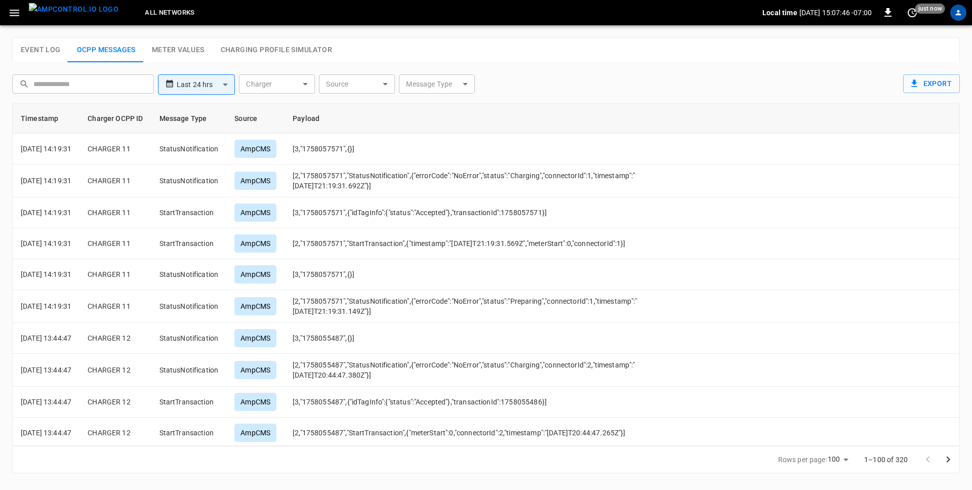
click at [164, 52] on button "Meter Values" at bounding box center [178, 50] width 69 height 24
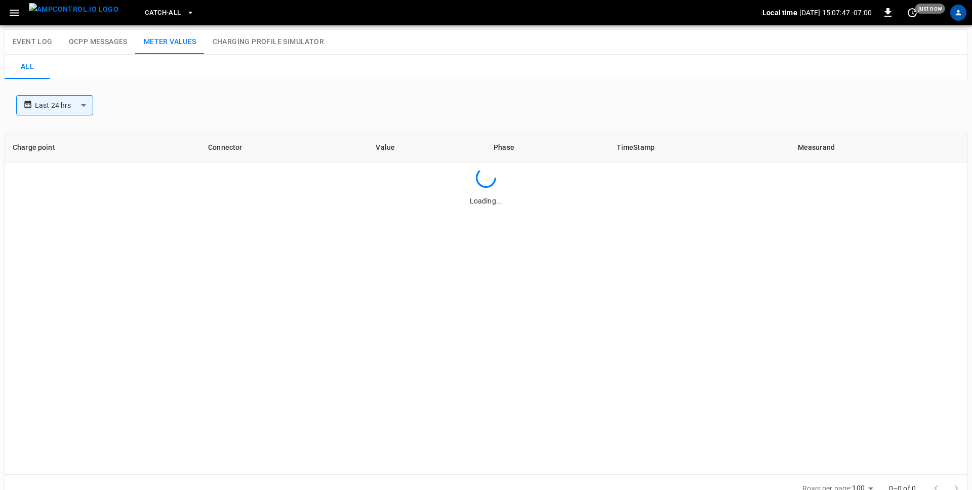
click at [75, 105] on body "**********" at bounding box center [486, 253] width 972 height 506
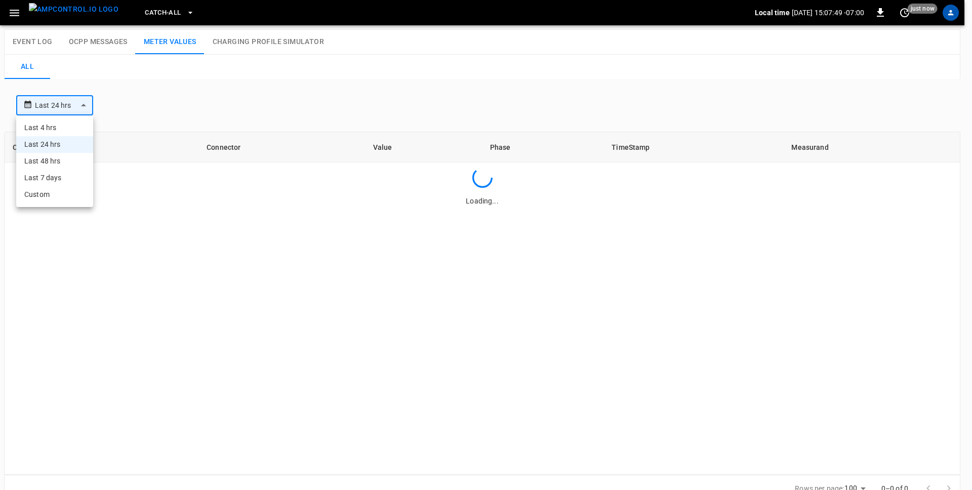
click at [51, 179] on li "Last 7 days" at bounding box center [54, 178] width 77 height 17
type input "**********"
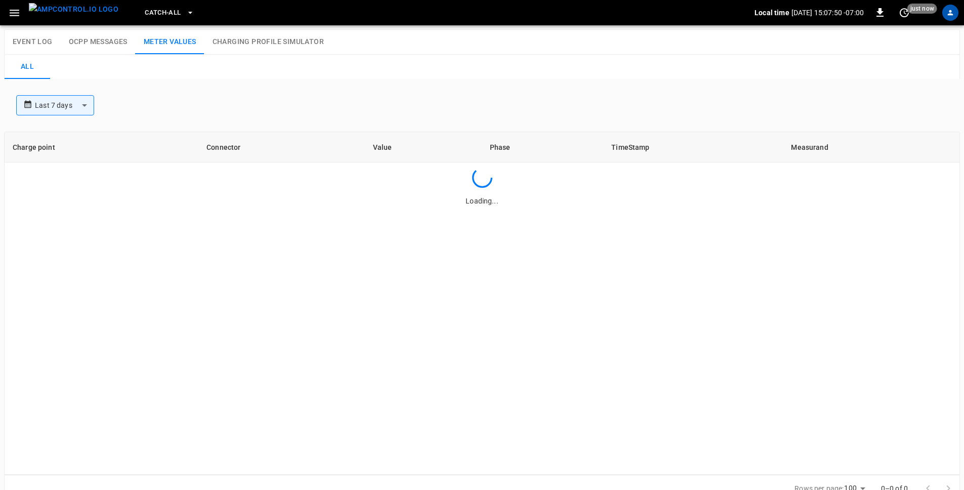
drag, startPoint x: 243, startPoint y: 139, endPoint x: 249, endPoint y: 63, distance: 76.1
click at [243, 138] on th "Connector" at bounding box center [281, 147] width 167 height 30
click at [248, 48] on button "Charging Profile Simulator" at bounding box center [269, 42] width 128 height 24
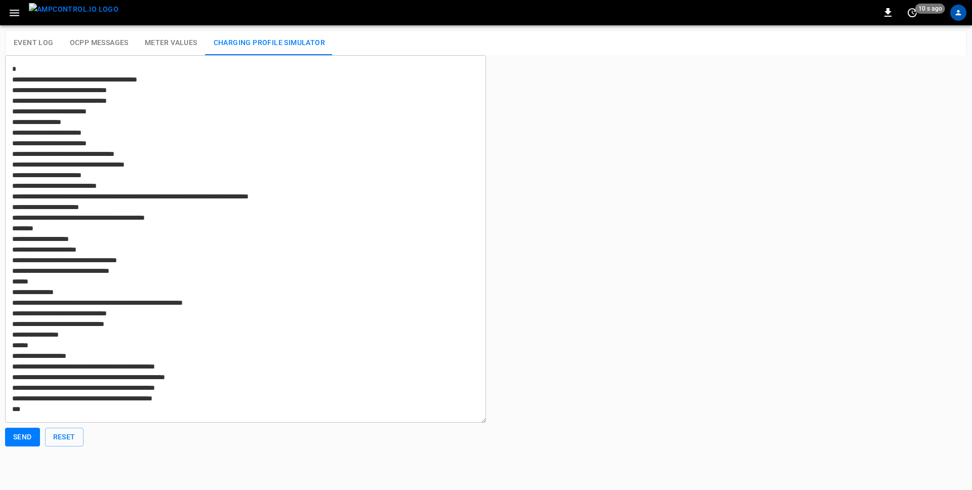
type textarea "**********"
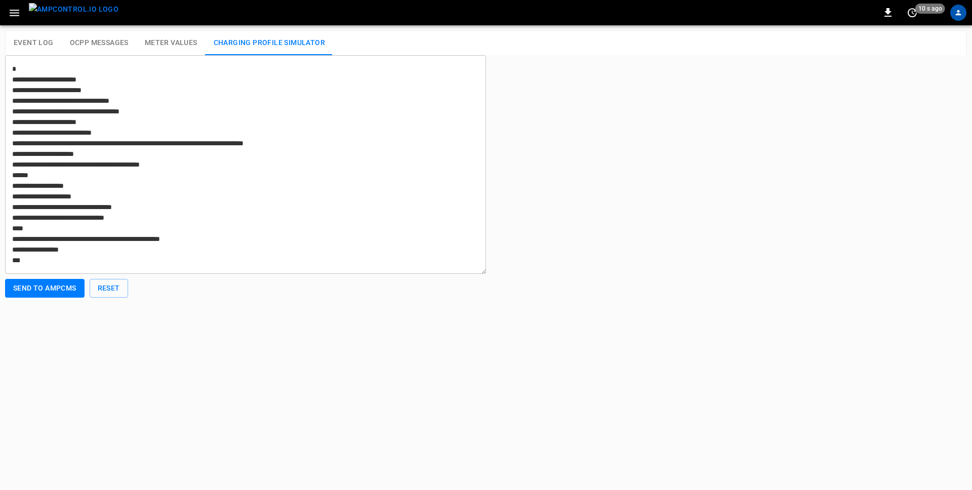
click at [150, 47] on button "Meter Values" at bounding box center [171, 43] width 69 height 24
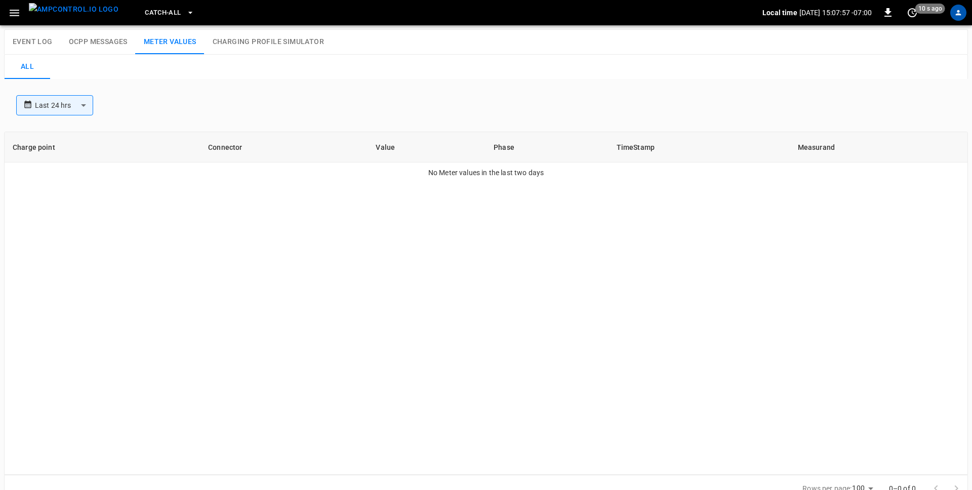
click at [83, 104] on body "**********" at bounding box center [486, 253] width 972 height 506
click at [68, 167] on li "Last 48 hrs" at bounding box center [54, 161] width 77 height 17
type input "**********"
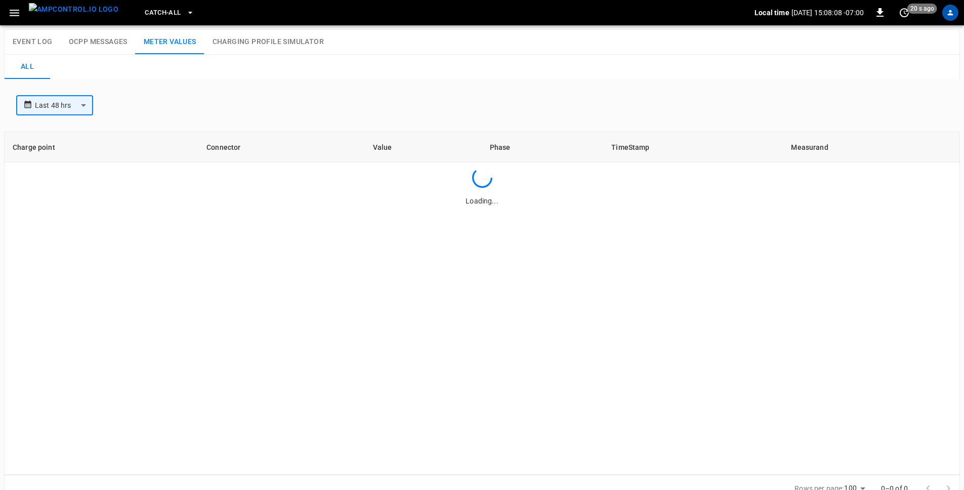
click at [15, 17] on icon "button" at bounding box center [14, 13] width 13 height 13
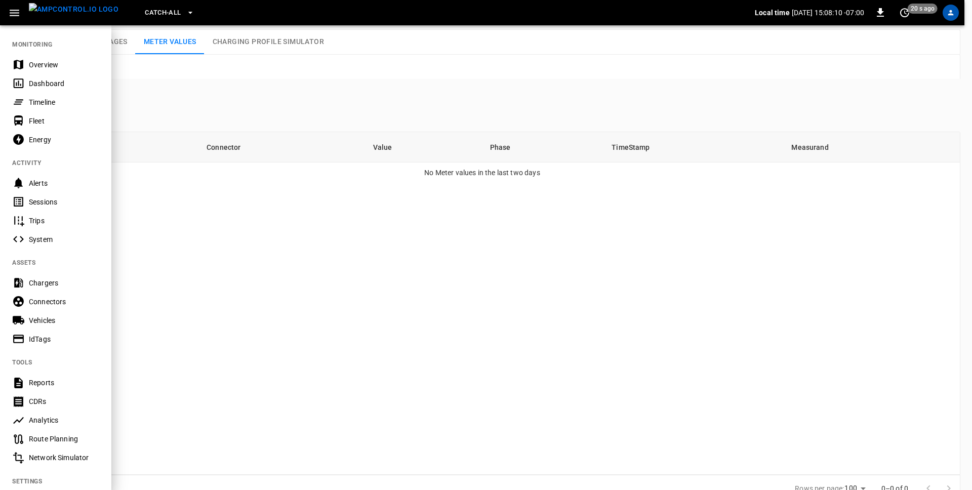
click at [52, 202] on div "Sessions" at bounding box center [64, 202] width 70 height 10
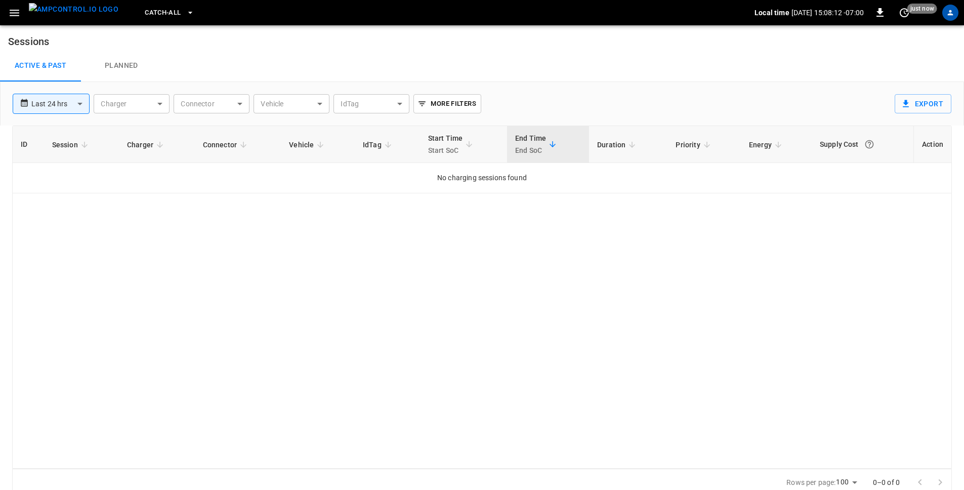
click at [6, 11] on button "button" at bounding box center [14, 13] width 21 height 19
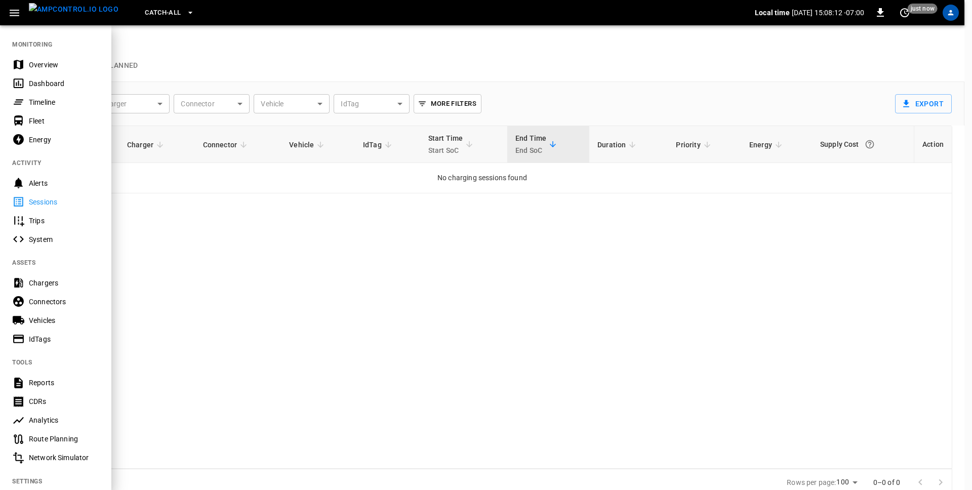
click at [10, 12] on icon "button" at bounding box center [15, 13] width 10 height 7
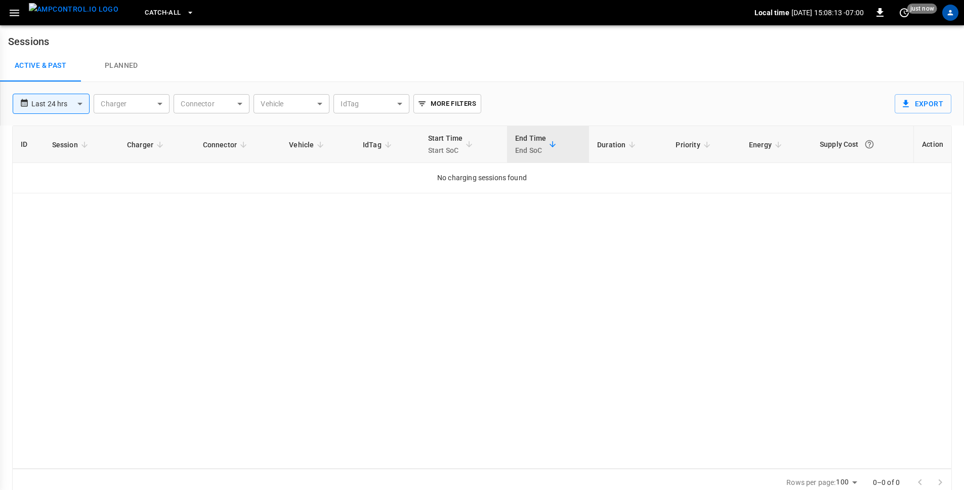
click at [12, 14] on icon "button" at bounding box center [14, 13] width 13 height 13
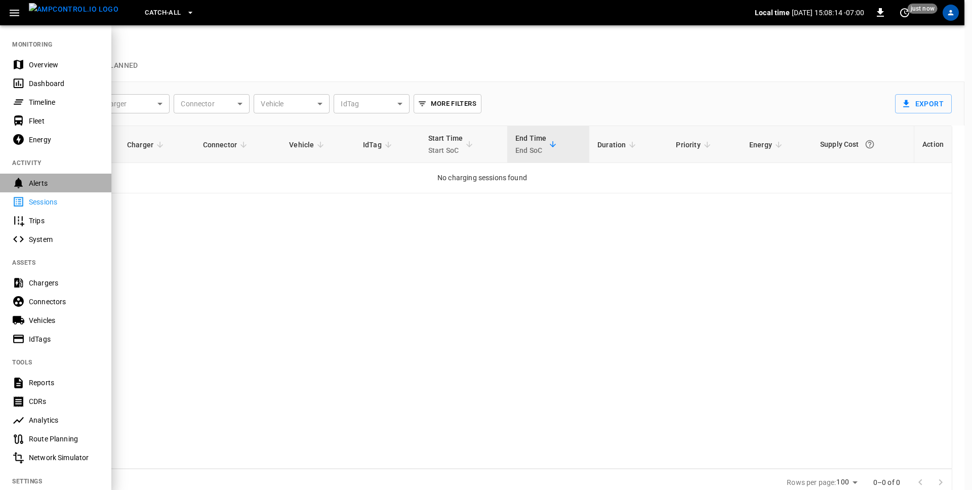
click at [36, 180] on div "Alerts" at bounding box center [64, 183] width 70 height 10
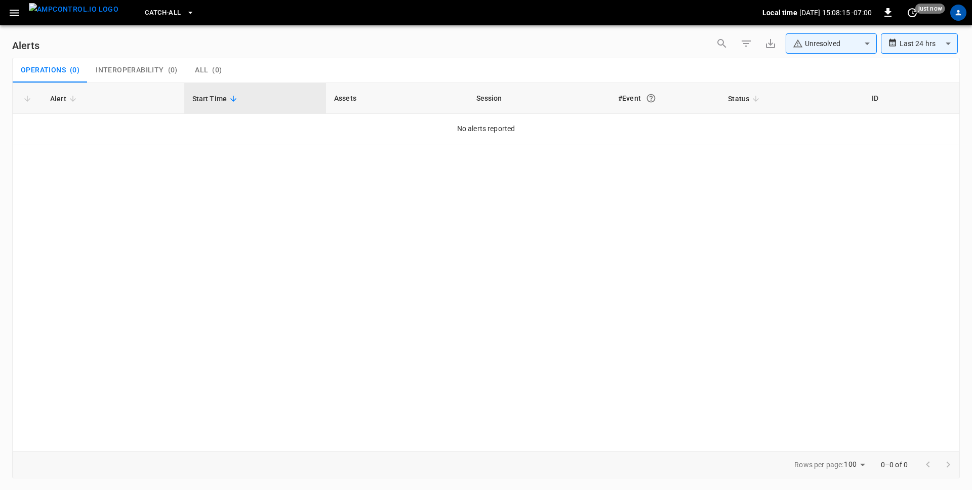
click at [106, 68] on span "Interoperability" at bounding box center [130, 70] width 68 height 9
click at [42, 67] on span "Operations" at bounding box center [43, 70] width 45 height 9
click at [865, 40] on body "**********" at bounding box center [486, 243] width 972 height 486
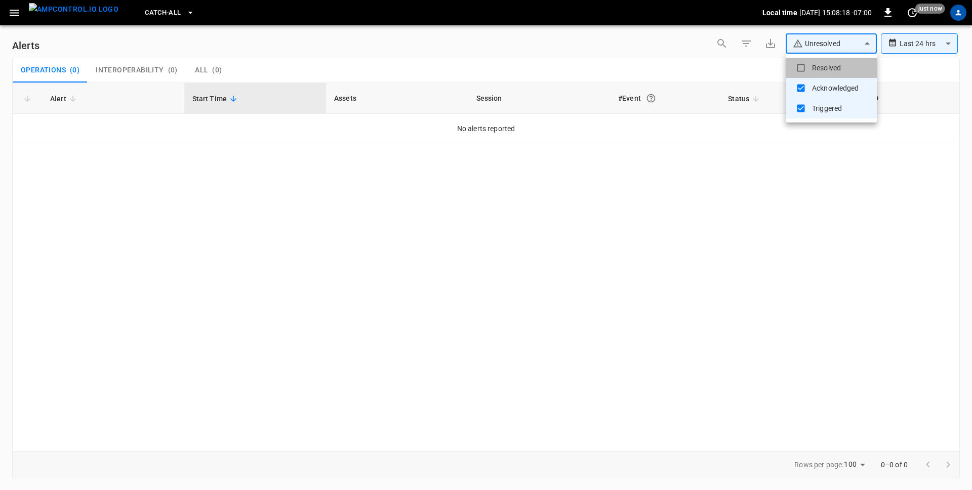
click at [846, 70] on li "Resolved" at bounding box center [831, 68] width 91 height 20
type input "**********"
click at [958, 45] on div at bounding box center [486, 245] width 972 height 490
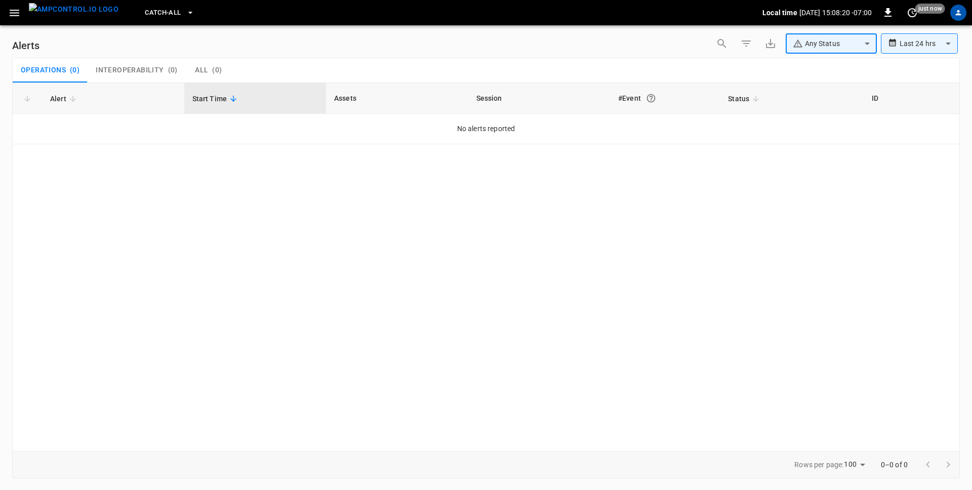
click at [954, 45] on body "**********" at bounding box center [486, 243] width 972 height 486
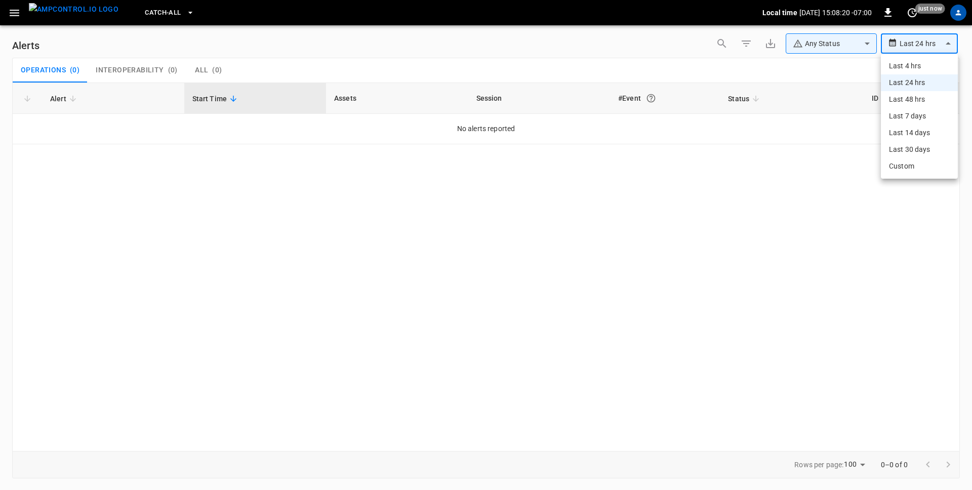
click at [954, 45] on div at bounding box center [486, 245] width 972 height 490
click at [16, 19] on button "button" at bounding box center [14, 13] width 21 height 19
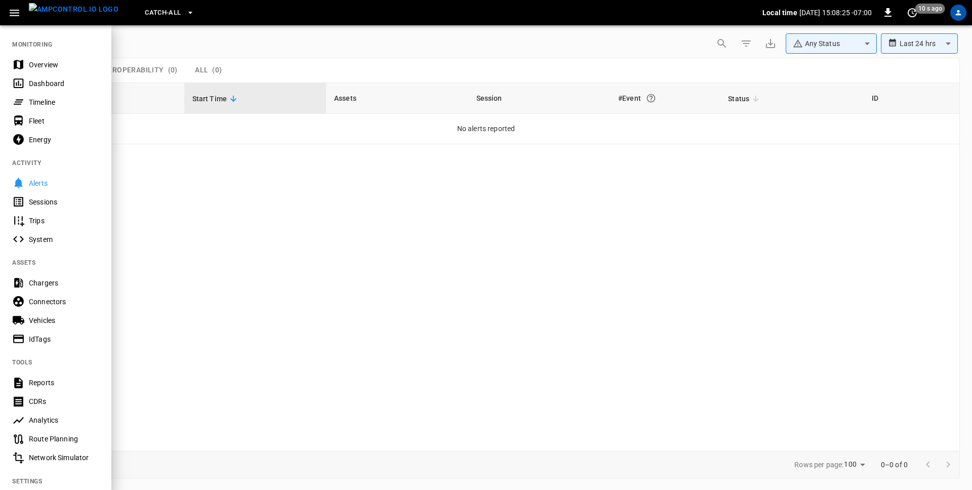
click at [284, 287] on div at bounding box center [486, 245] width 972 height 490
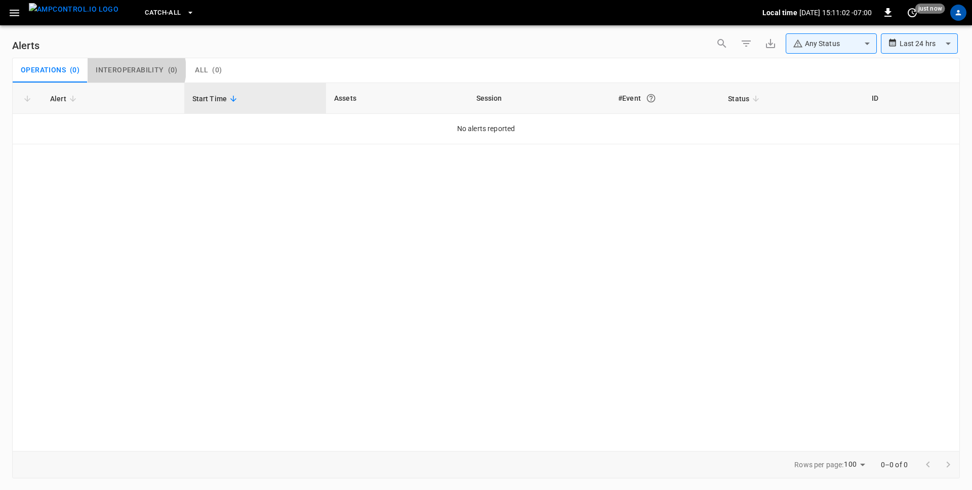
click at [135, 69] on span "Interoperability" at bounding box center [130, 70] width 68 height 9
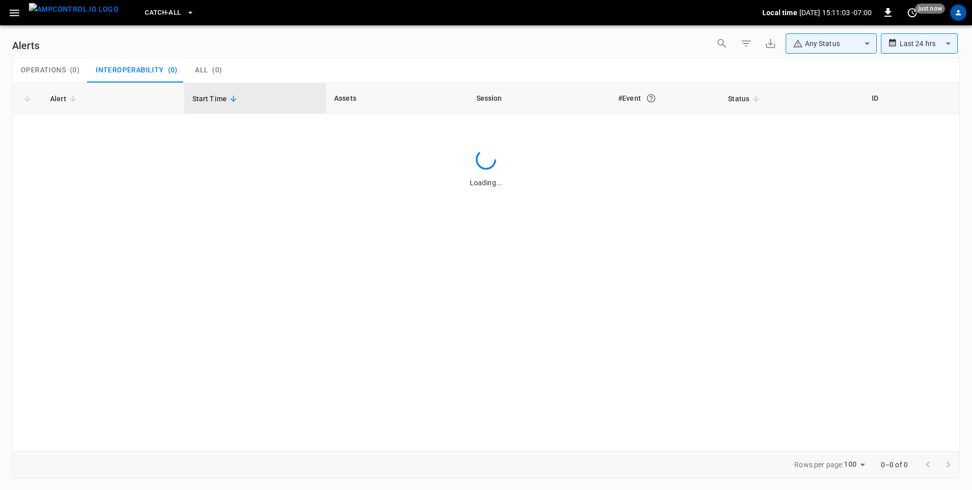
click at [153, 14] on span "Catch-all" at bounding box center [163, 13] width 36 height 12
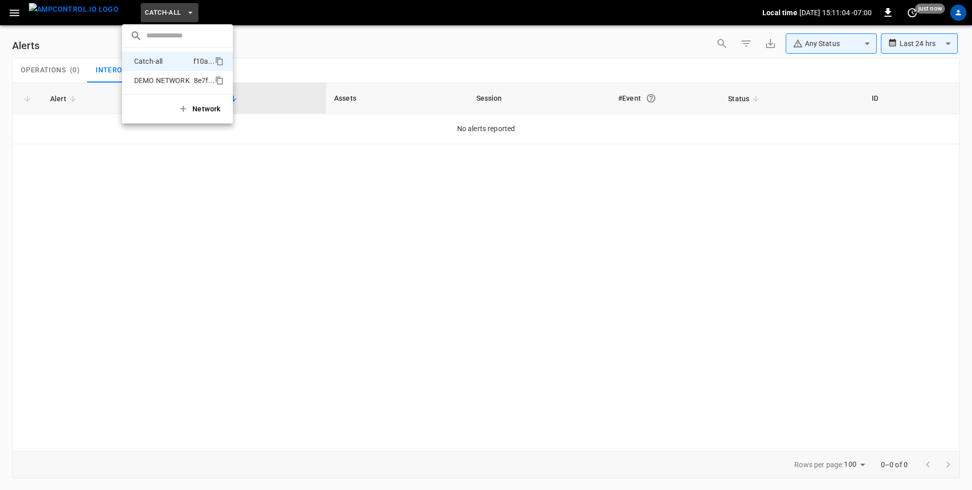
click at [148, 85] on p "DEMO NETWORK" at bounding box center [162, 80] width 64 height 10
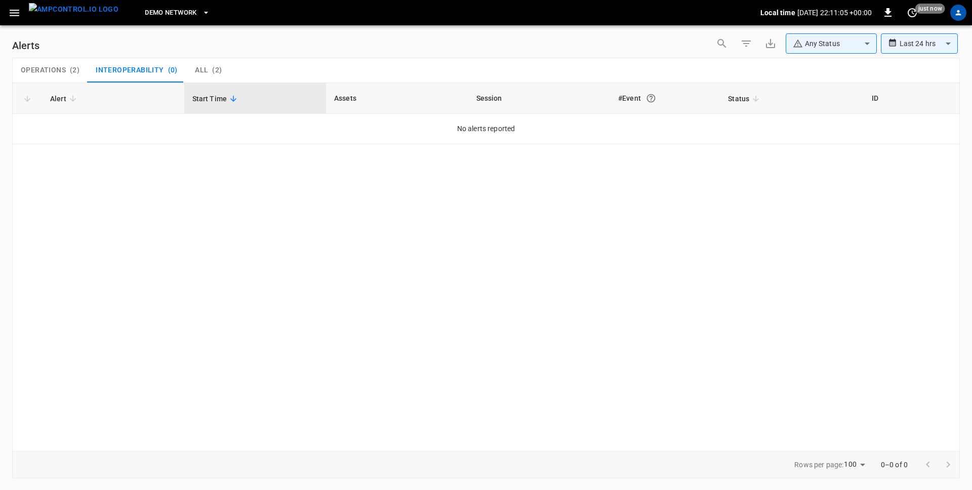
click at [85, 66] on button "Operations ( 2 )" at bounding box center [50, 70] width 75 height 24
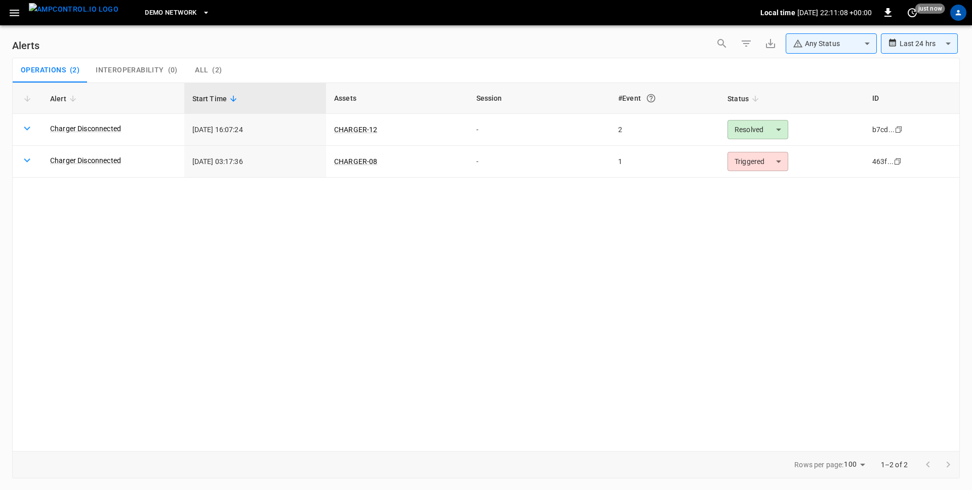
click at [825, 54] on div "**********" at bounding box center [836, 45] width 248 height 24
click at [866, 48] on body "**********" at bounding box center [486, 243] width 972 height 486
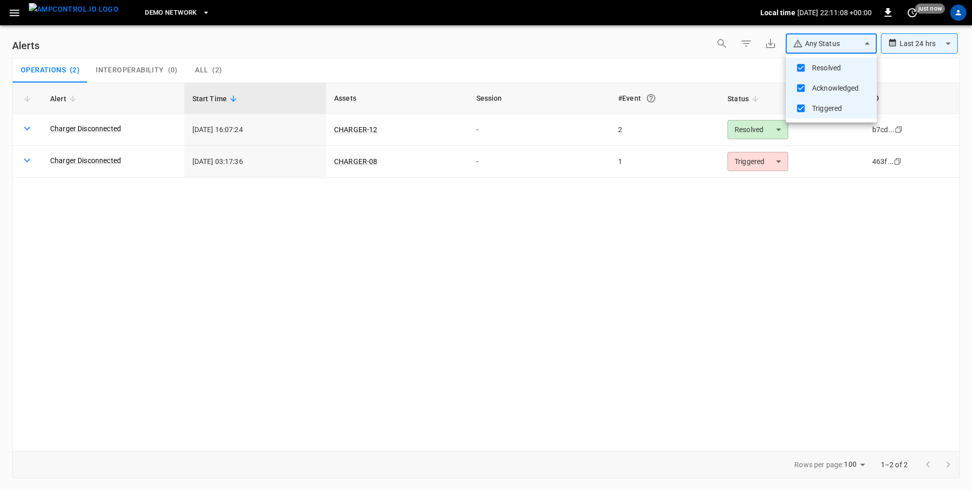
click at [926, 44] on div at bounding box center [486, 245] width 972 height 490
click at [854, 44] on body "**********" at bounding box center [486, 243] width 972 height 486
click at [10, 13] on div at bounding box center [486, 245] width 972 height 490
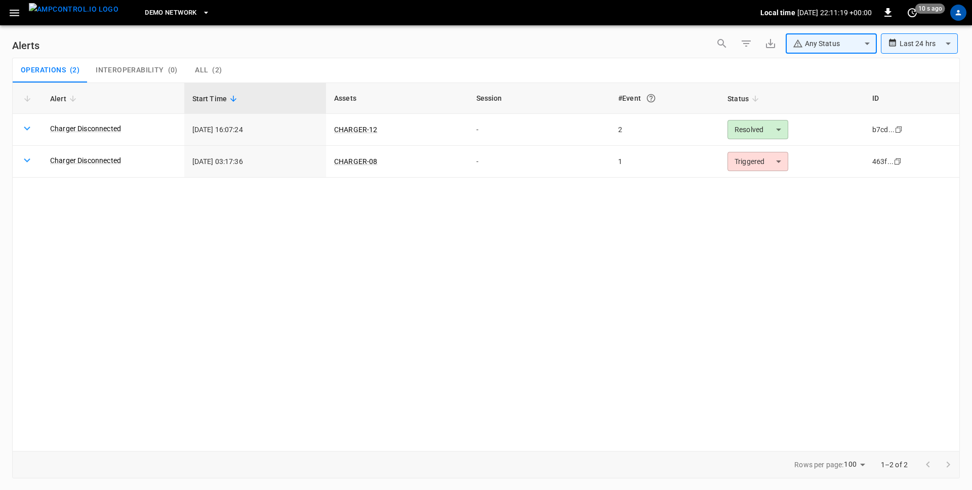
click at [12, 12] on div "Resolved Acknowledged Triggered" at bounding box center [486, 245] width 972 height 490
click at [17, 13] on icon "button" at bounding box center [14, 13] width 13 height 13
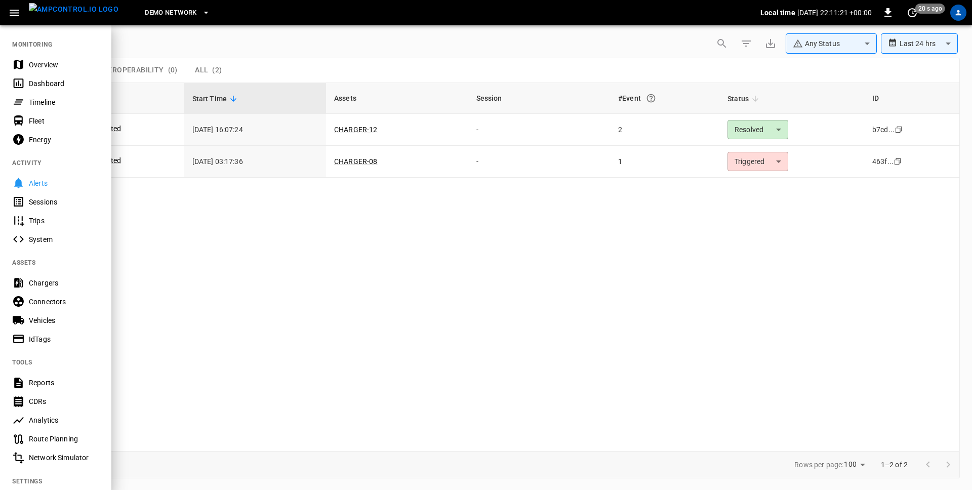
click at [31, 245] on div "System" at bounding box center [55, 239] width 111 height 19
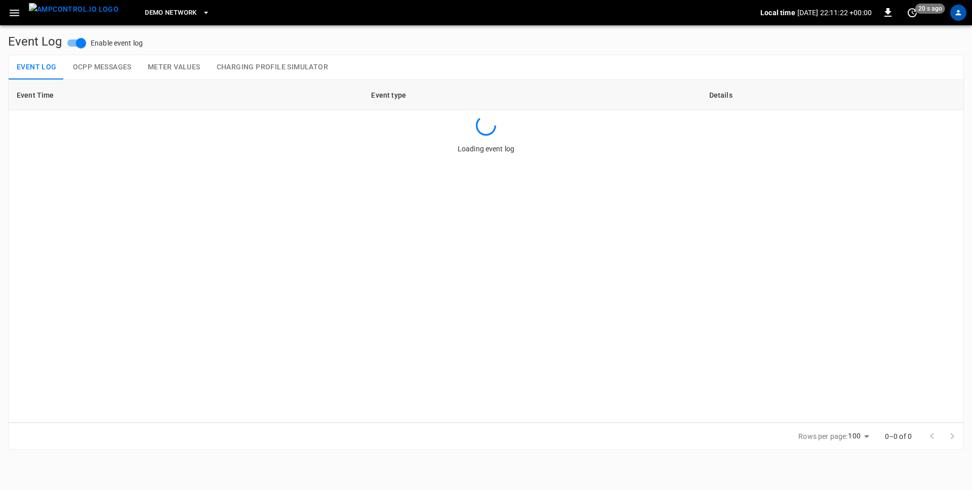
click at [130, 67] on button "OCPP Messages" at bounding box center [102, 67] width 75 height 24
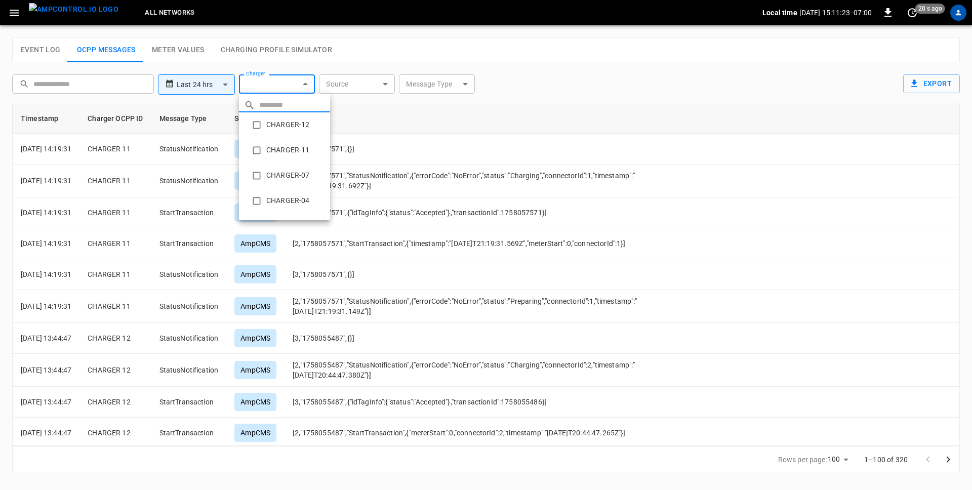
click at [289, 86] on body "**********" at bounding box center [486, 242] width 972 height 485
click at [352, 86] on div at bounding box center [486, 245] width 972 height 490
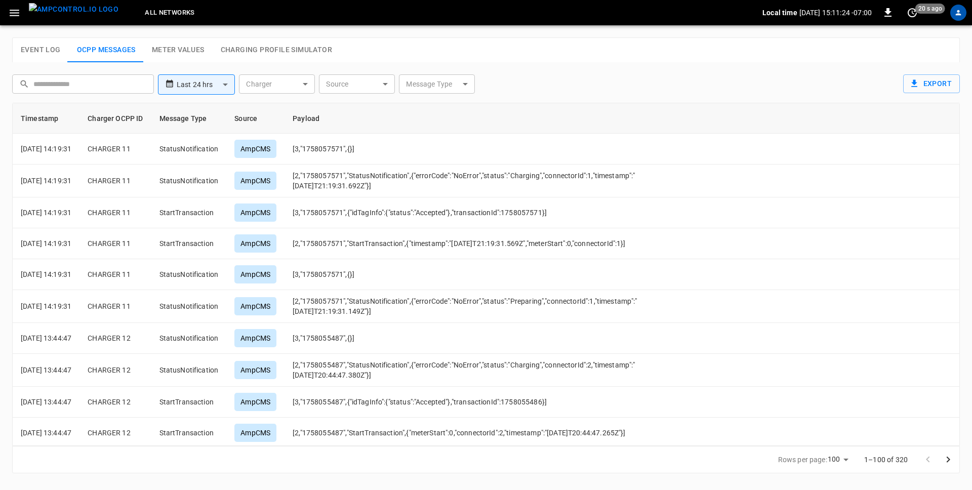
click at [361, 84] on body "**********" at bounding box center [486, 242] width 972 height 485
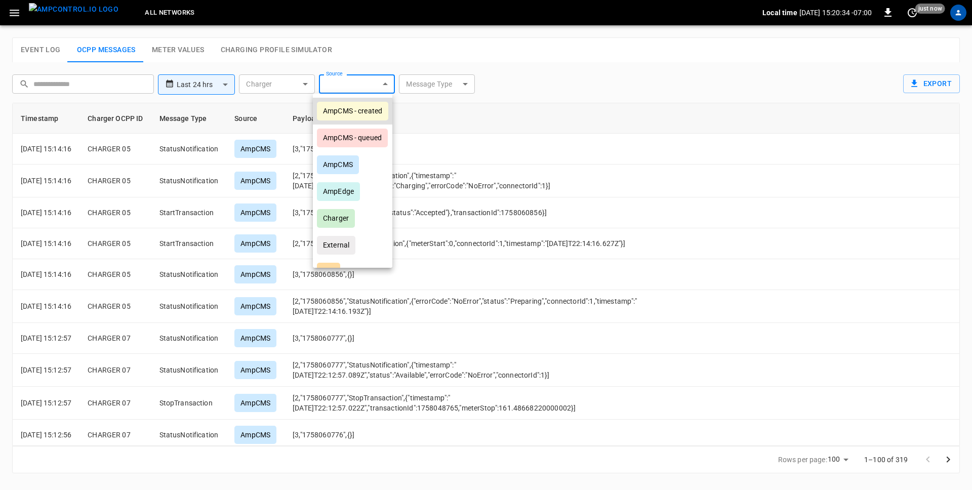
click at [19, 12] on div at bounding box center [486, 245] width 972 height 490
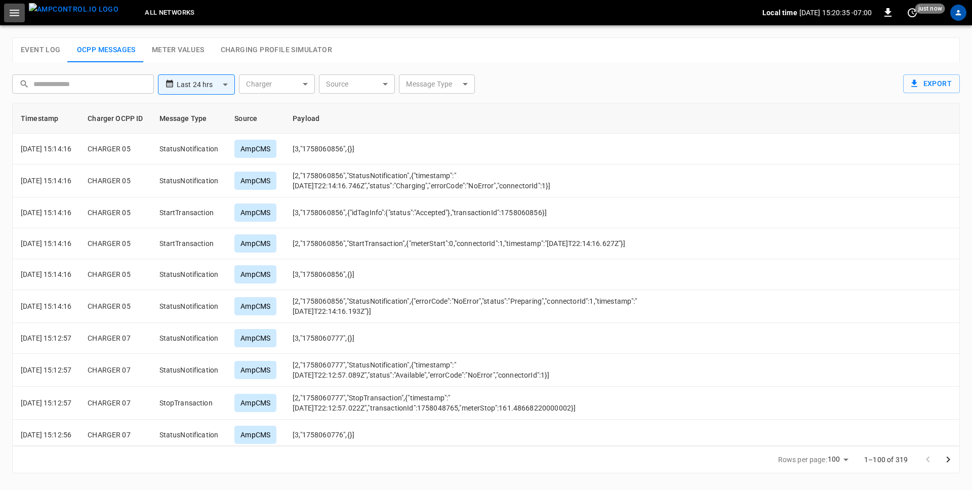
click at [14, 13] on icon "button" at bounding box center [14, 13] width 13 height 13
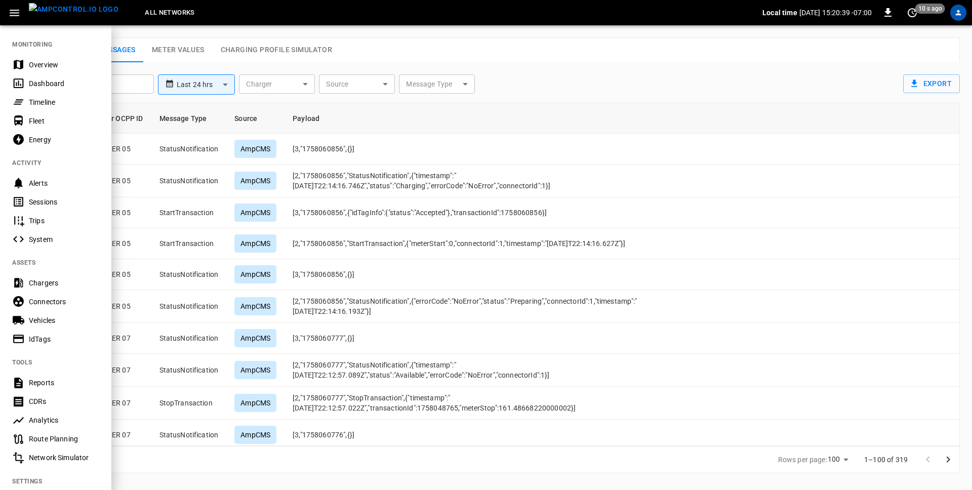
click at [50, 278] on div "Chargers" at bounding box center [64, 283] width 70 height 10
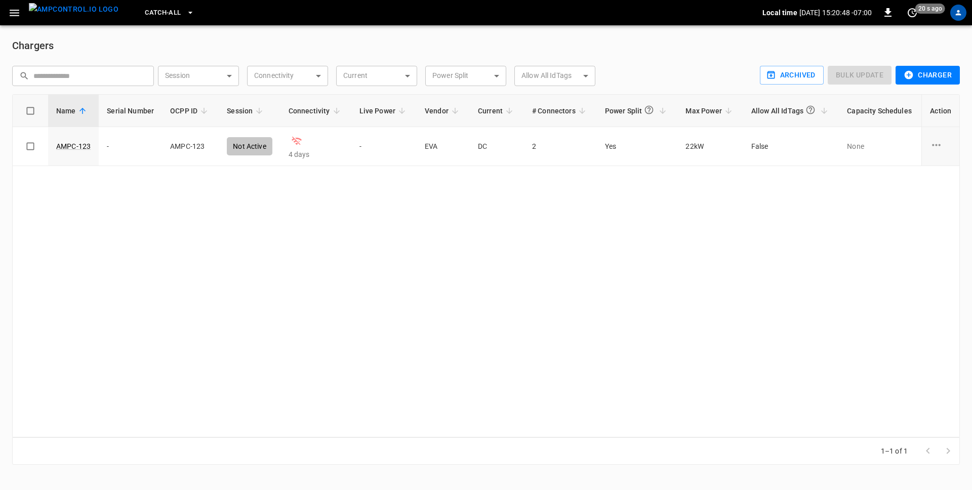
click at [26, 22] on button "menu" at bounding box center [74, 12] width 98 height 25
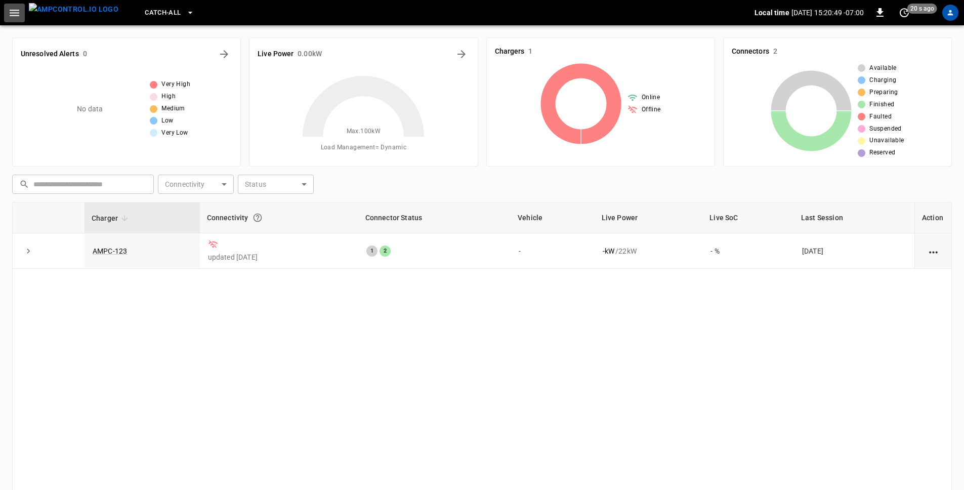
click at [12, 10] on icon "button" at bounding box center [15, 13] width 10 height 7
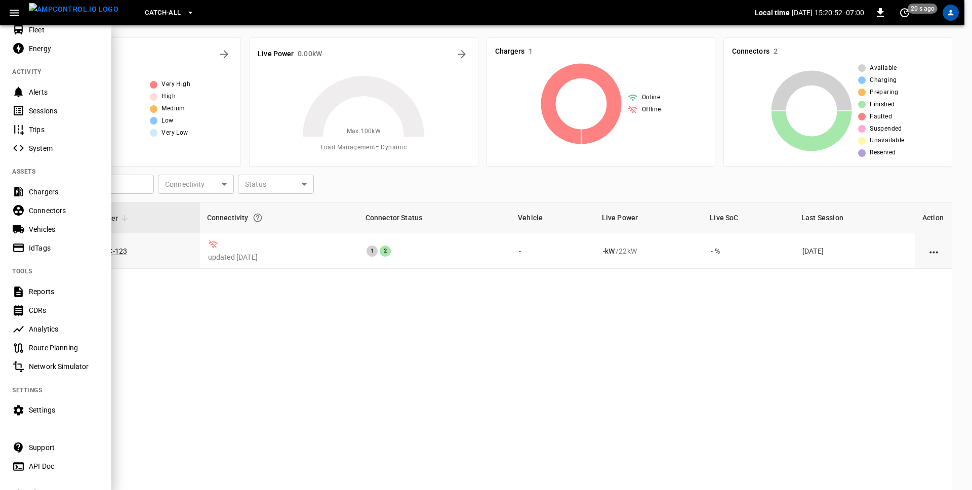
scroll to position [115, 0]
